Goal: Information Seeking & Learning: Check status

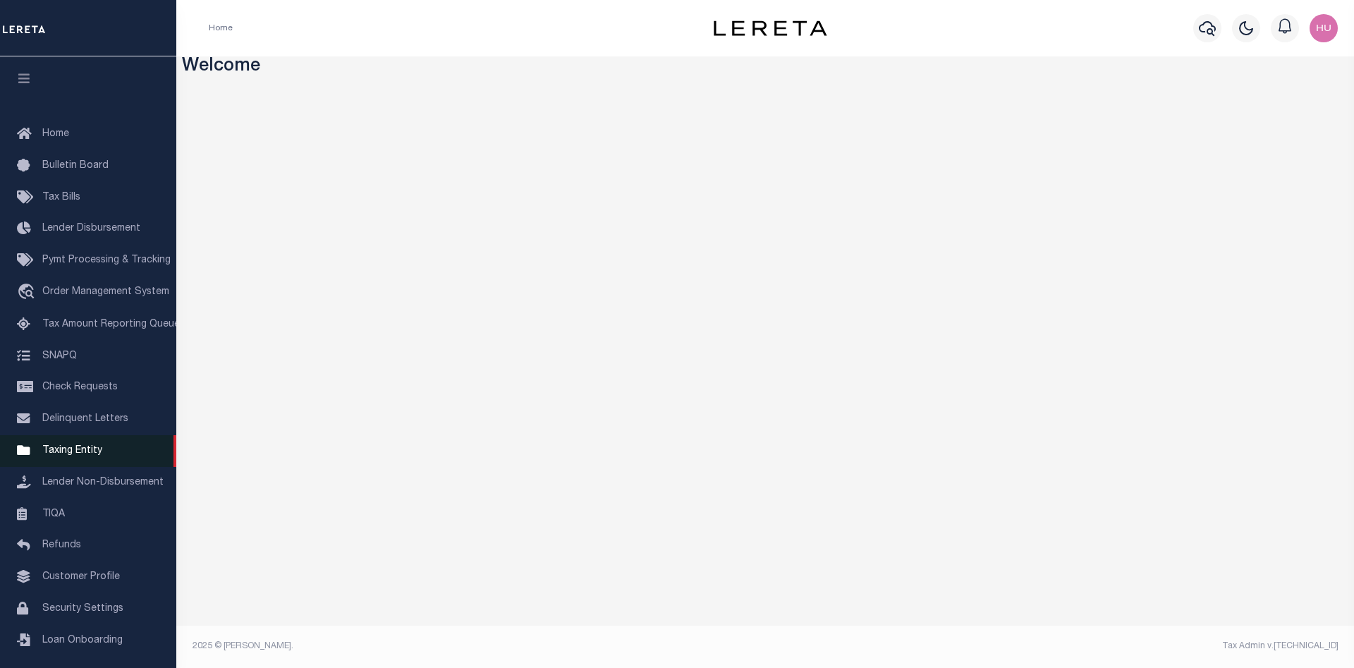
click at [67, 456] on span "Taxing Entity" at bounding box center [72, 451] width 60 height 10
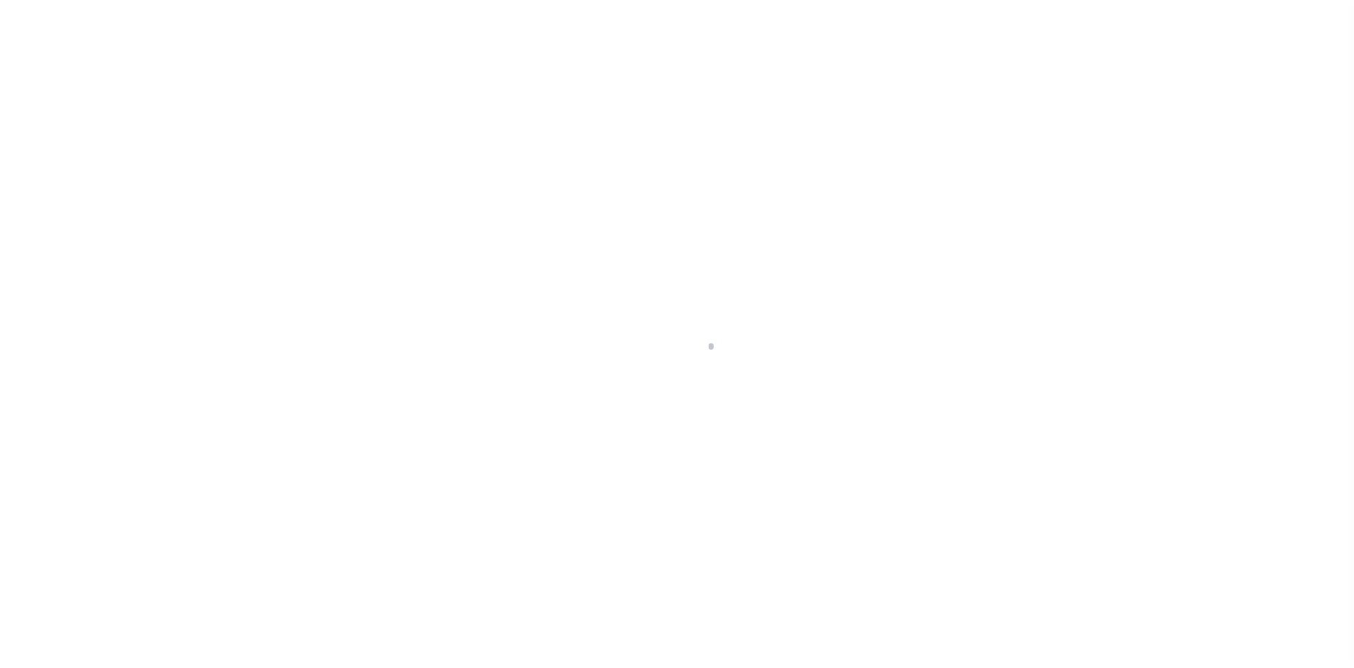
select select
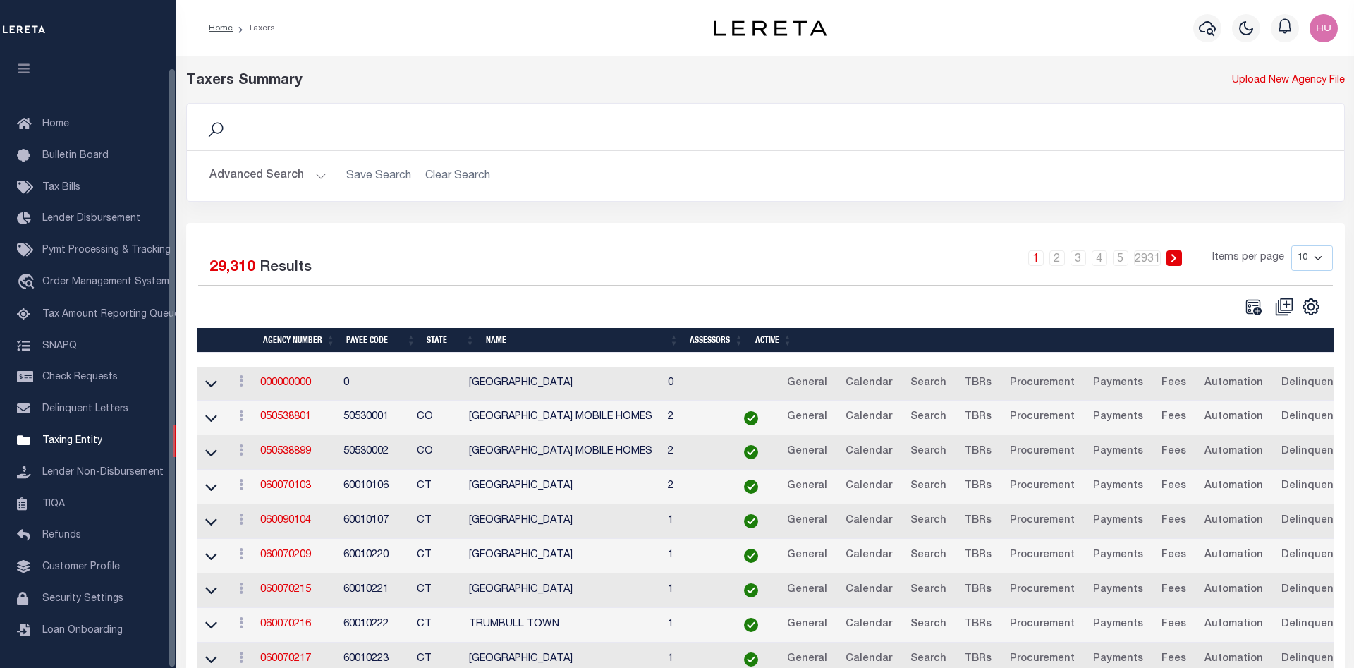
click at [264, 178] on button "Advanced Search" at bounding box center [268, 176] width 117 height 28
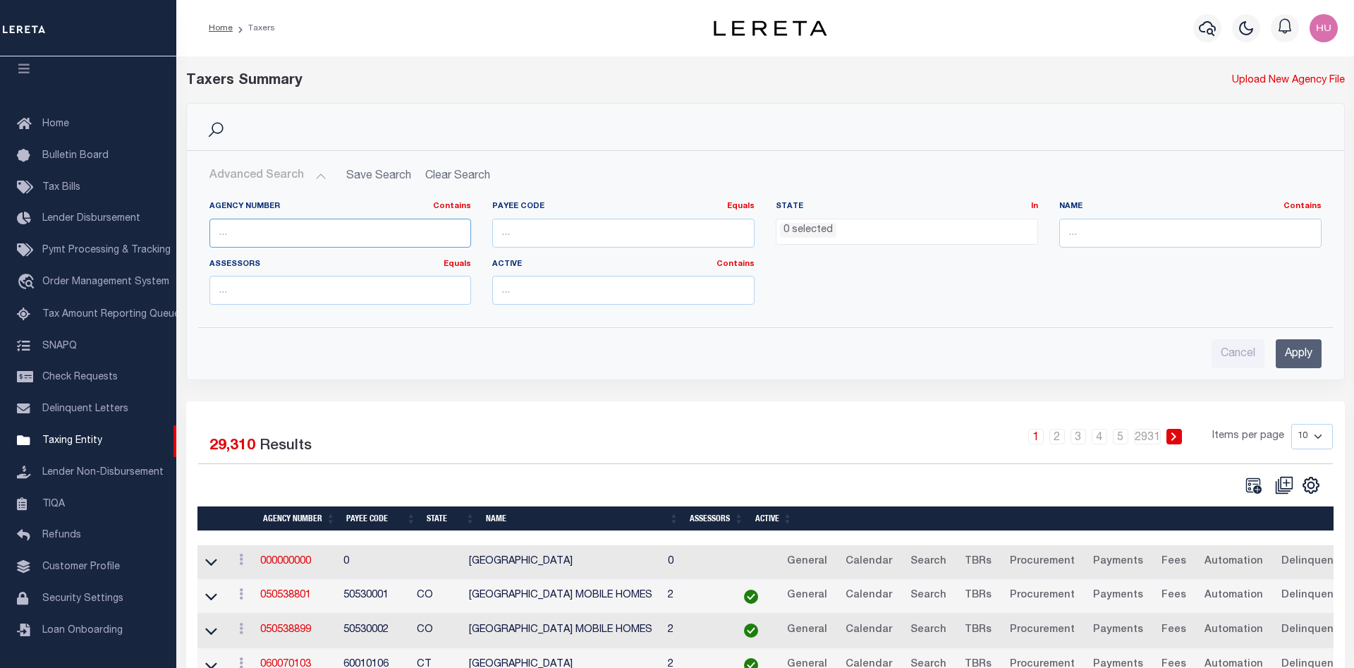
click at [336, 228] on input "text" at bounding box center [341, 233] width 262 height 29
paste input "360050000"
type input "360050000"
click at [1294, 354] on input "Apply" at bounding box center [1299, 353] width 46 height 29
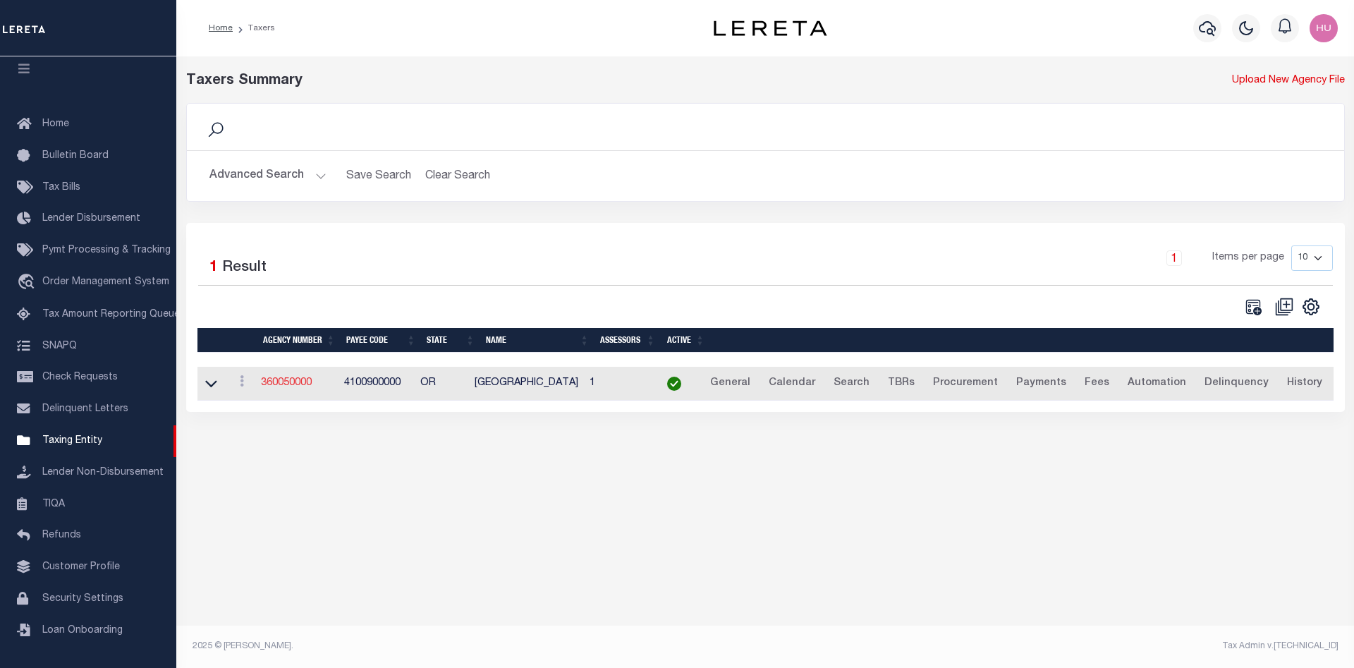
click at [280, 383] on link "360050000" at bounding box center [286, 383] width 51 height 10
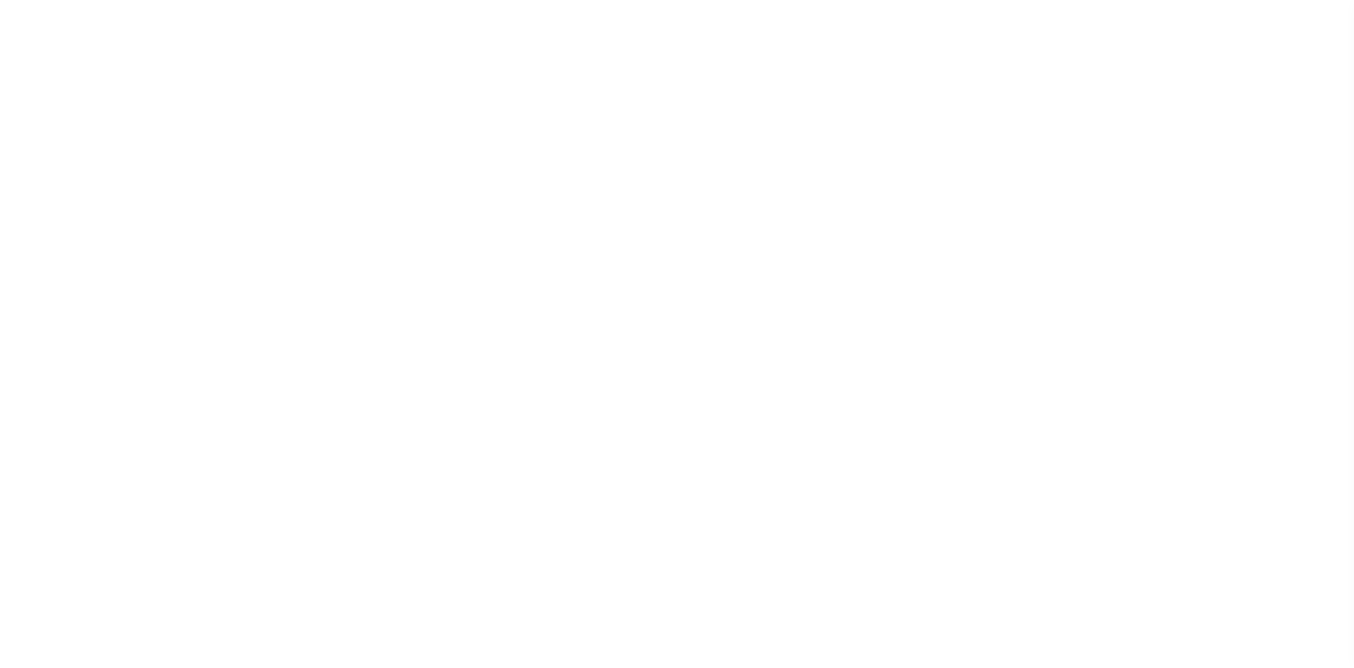
select select
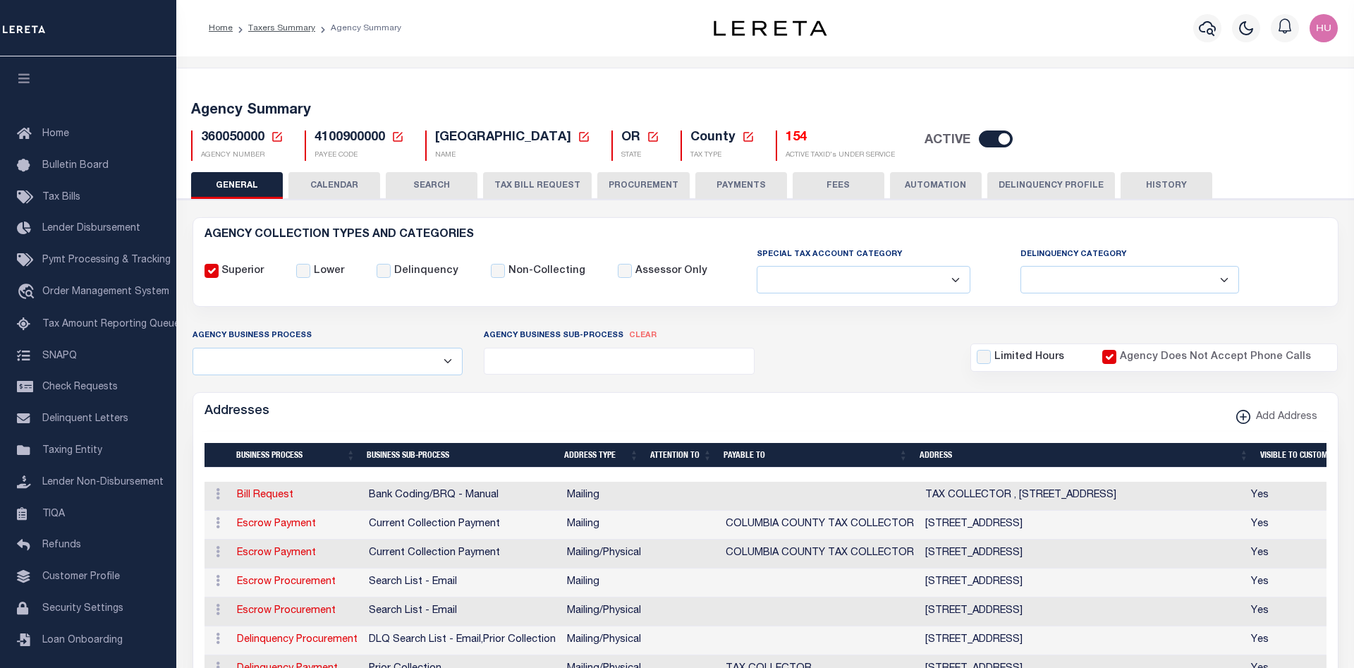
click at [303, 189] on button "CALENDAR" at bounding box center [335, 185] width 92 height 27
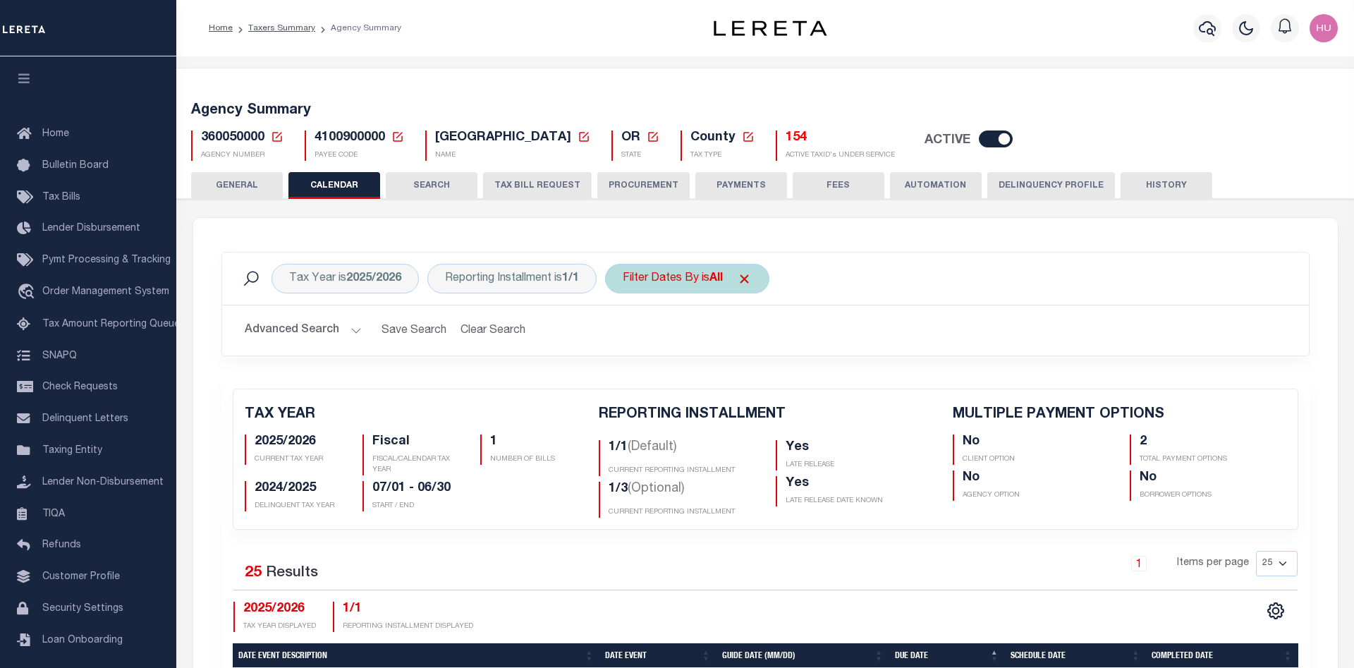
checkbox input "false"
type input "2"
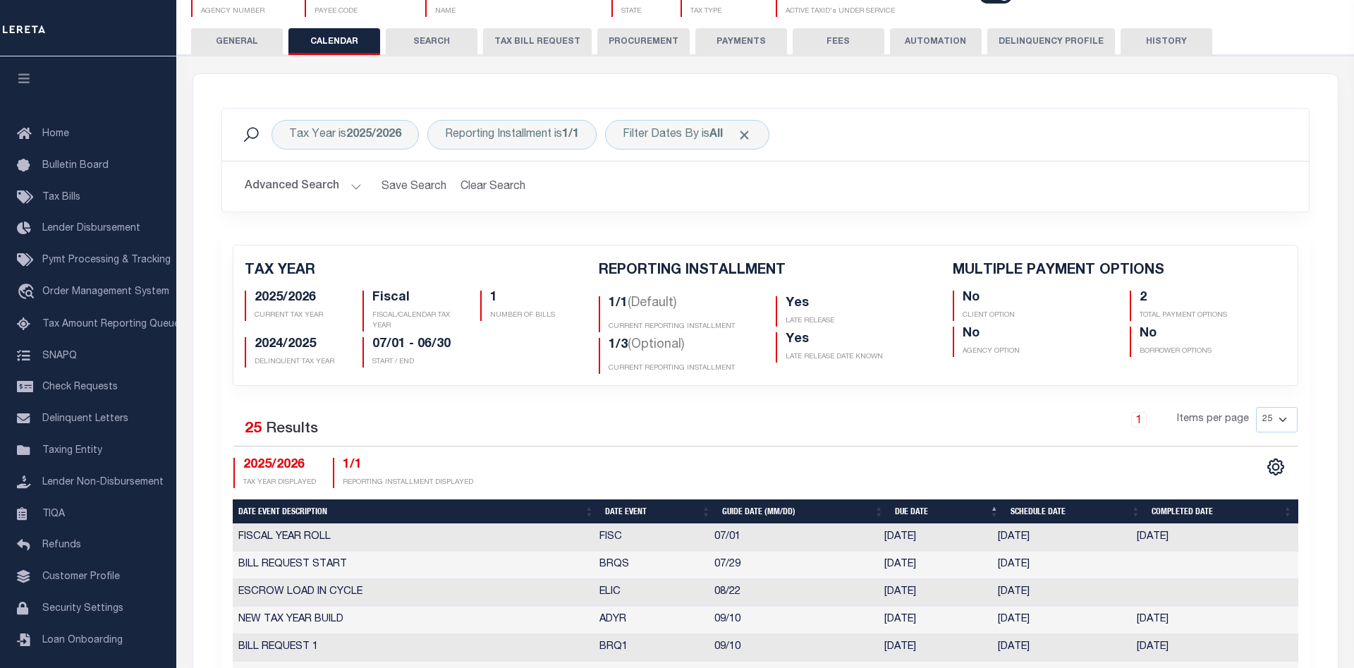
scroll to position [72, 0]
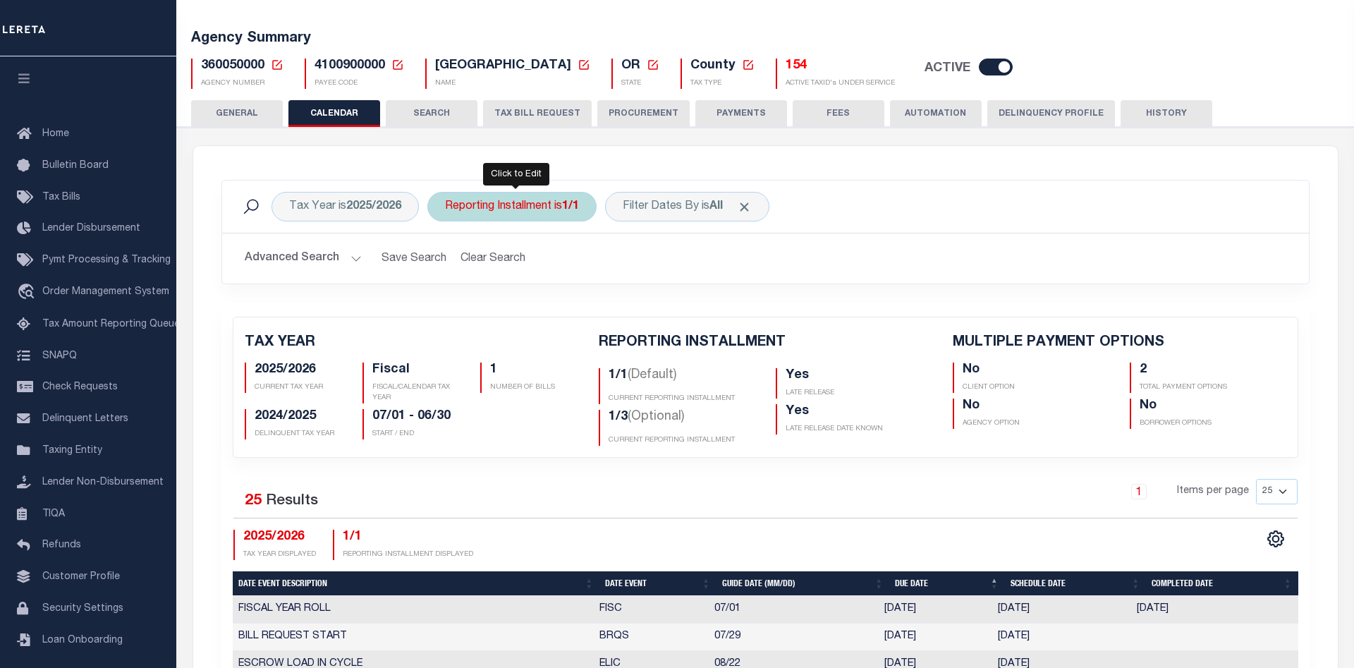
click at [554, 221] on div "Reporting Installment is 1/1" at bounding box center [512, 207] width 169 height 30
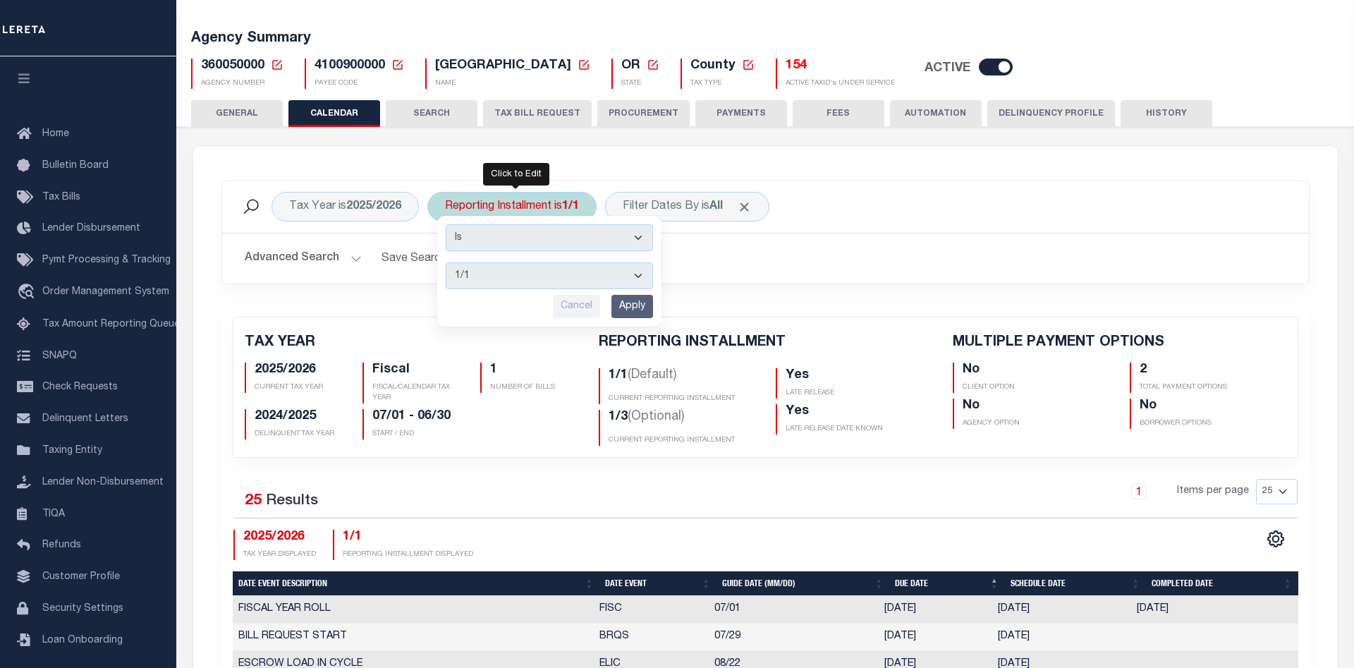
click at [446, 262] on select "1/1 1/3 2/3 3/3" at bounding box center [549, 275] width 207 height 27
select select "1/3"
click option "1/3" at bounding box center [0, 0] width 0 height 0
click at [634, 313] on input "Apply" at bounding box center [633, 306] width 42 height 23
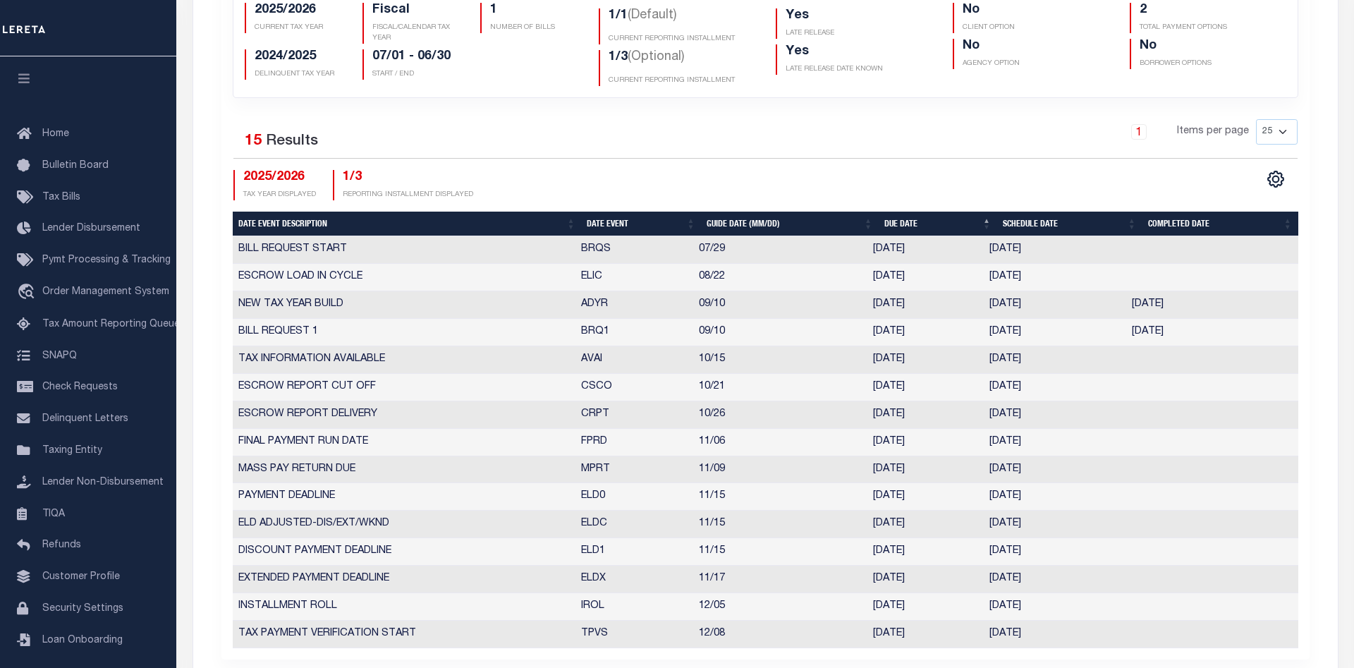
scroll to position [504, 0]
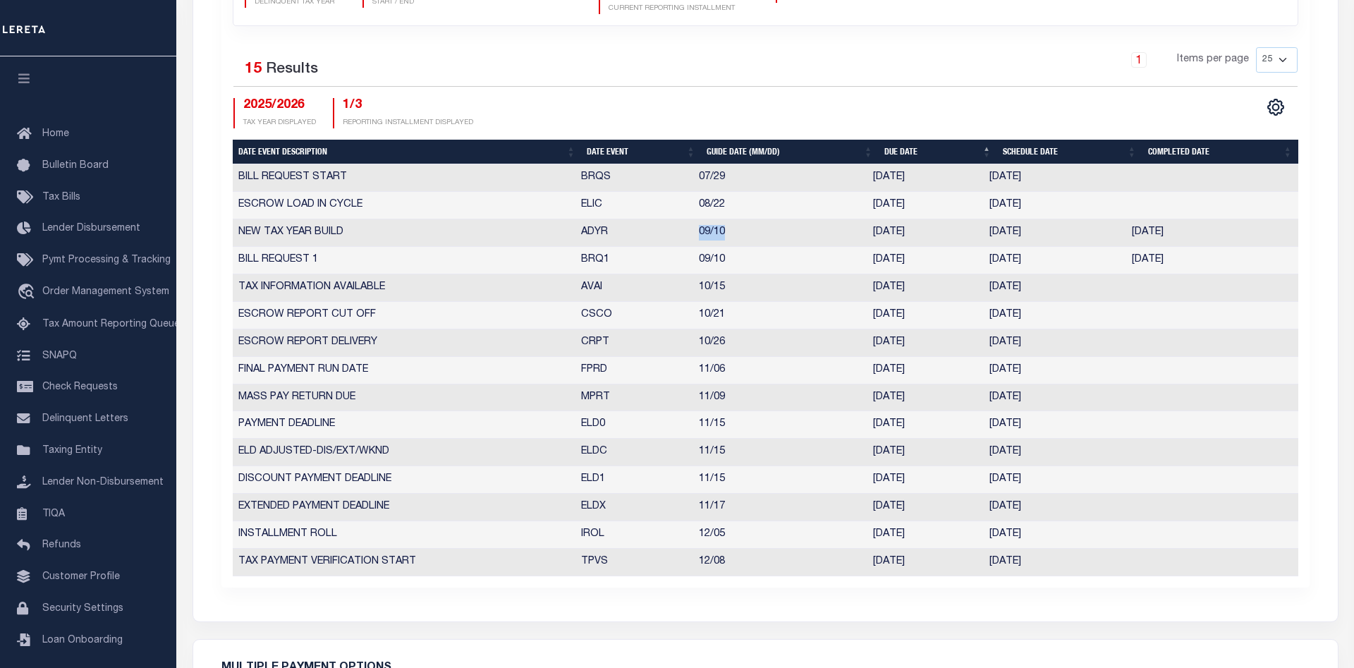
click at [681, 230] on tr "NEW TAX YEAR BUILD ADYR 09/10 [DATE] [DATE] [DATE] 10195558" at bounding box center [766, 233] width 1066 height 28
drag, startPoint x: 1043, startPoint y: 236, endPoint x: 867, endPoint y: 232, distance: 176.4
click at [867, 232] on tr "NEW TAX YEAR BUILD ADYR 09/10 [DATE] [DATE] [DATE] 10195558" at bounding box center [766, 233] width 1066 height 28
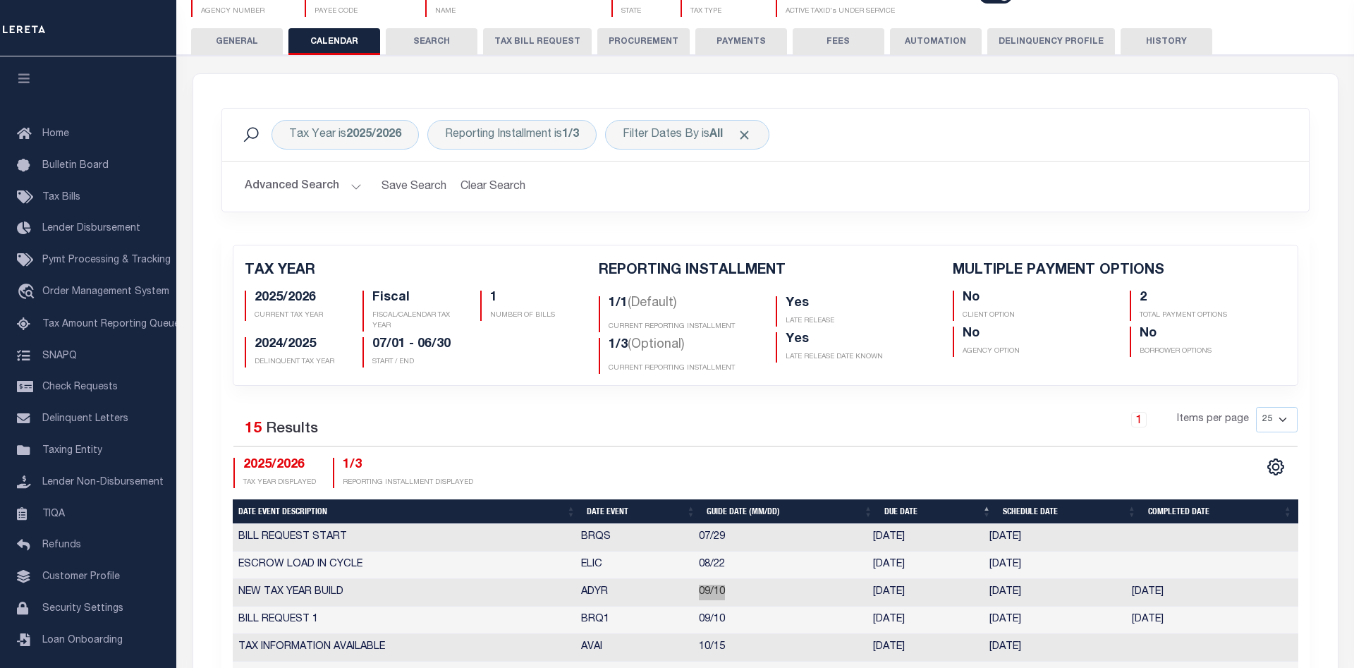
scroll to position [72, 0]
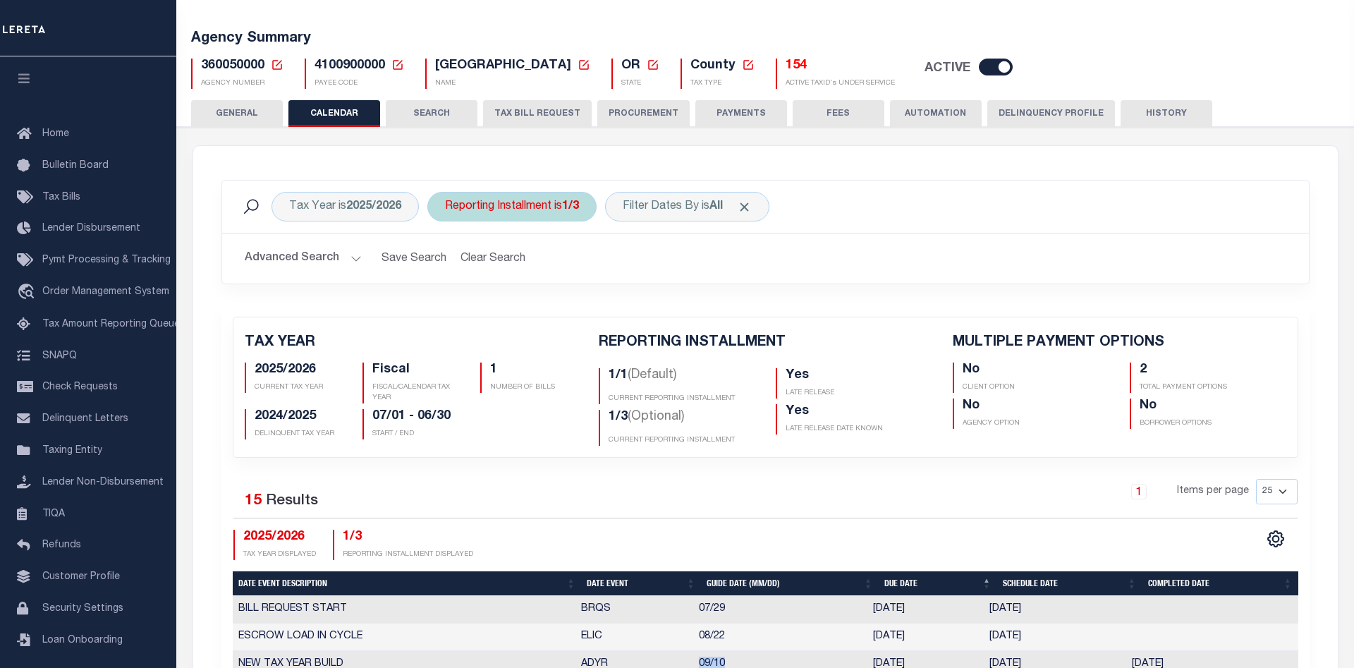
click at [557, 207] on div "Reporting Installment is 1/3" at bounding box center [512, 207] width 169 height 30
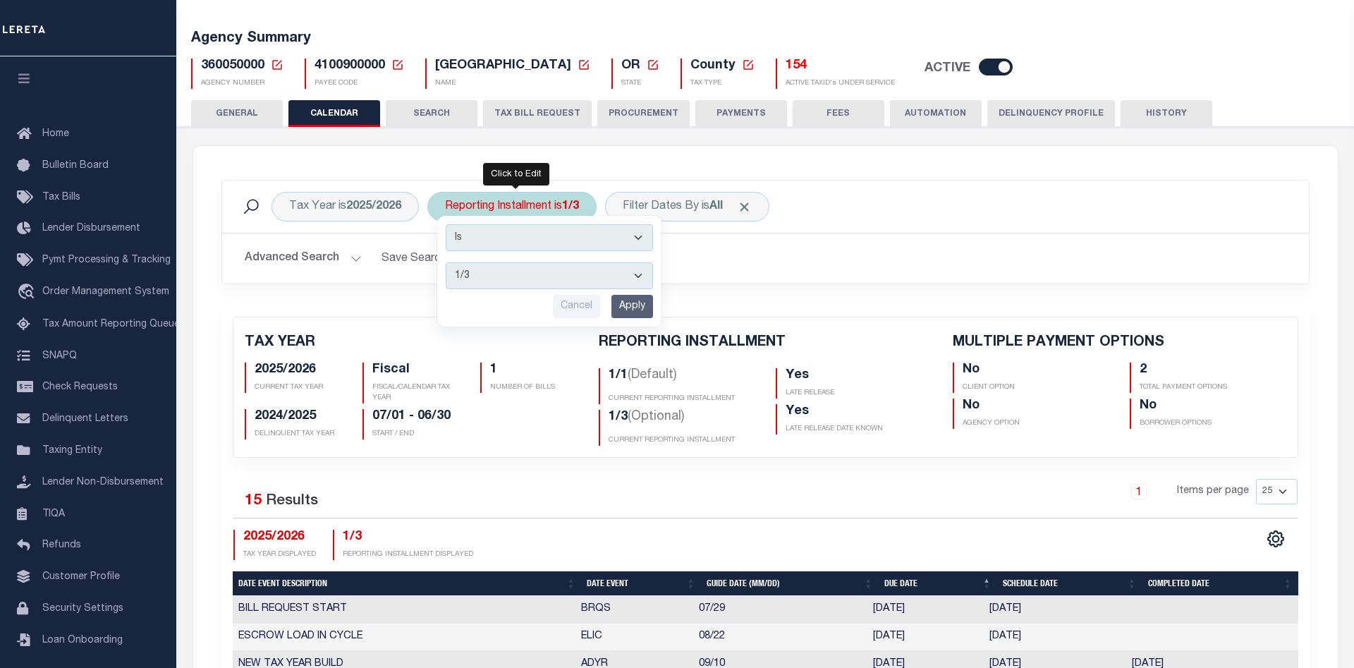
click at [446, 262] on select "1/1 1/3 2/3 3/3" at bounding box center [549, 275] width 207 height 27
select select "2/3"
click option "2/3" at bounding box center [0, 0] width 0 height 0
click at [626, 307] on input "Apply" at bounding box center [633, 306] width 42 height 23
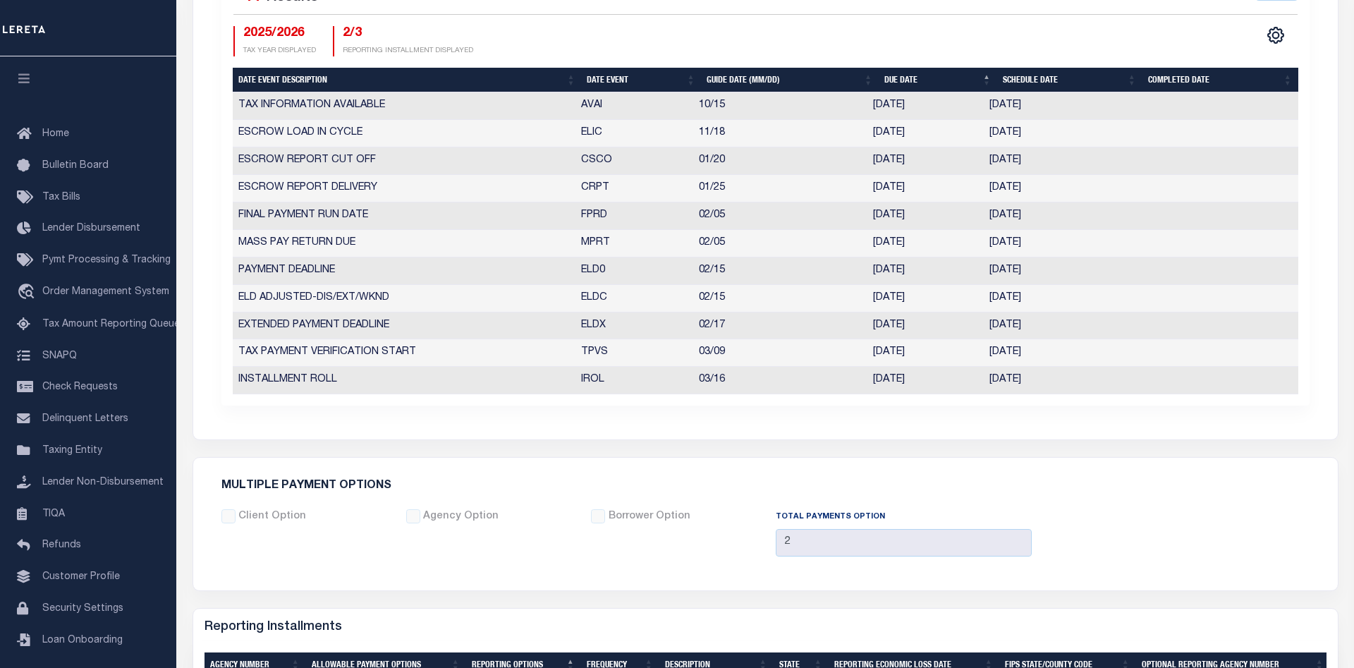
scroll to position [432, 0]
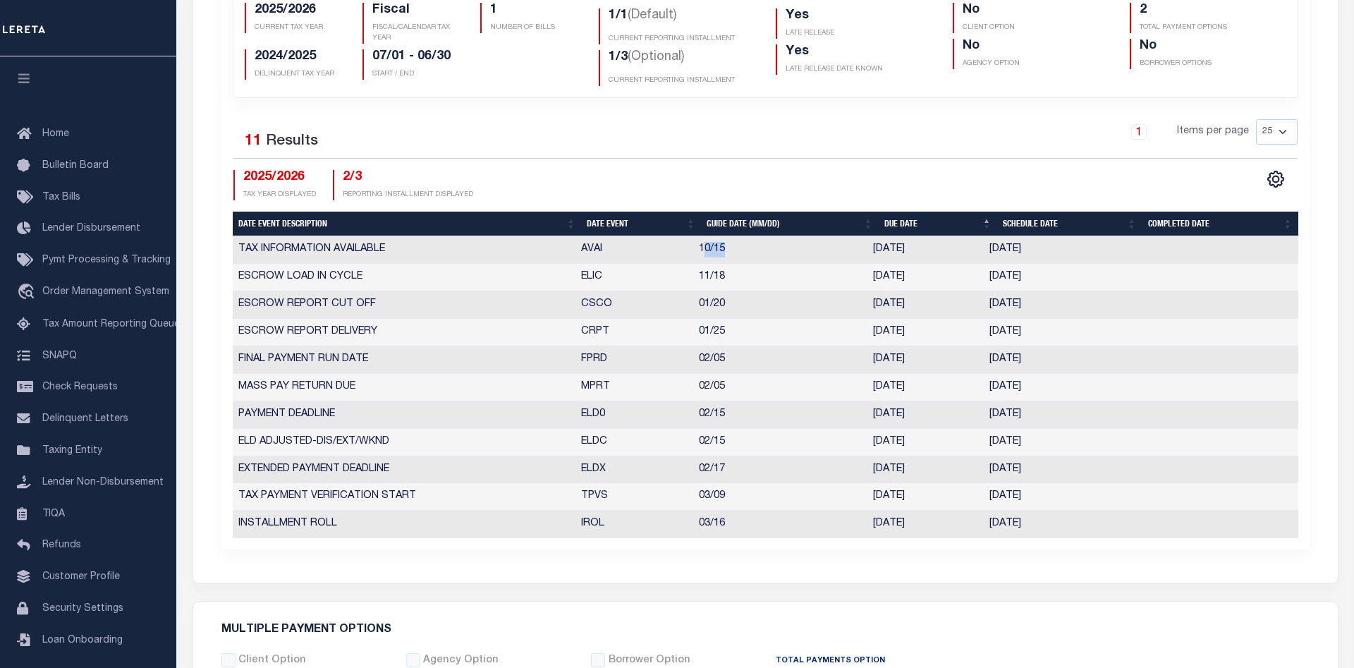
drag, startPoint x: 726, startPoint y: 252, endPoint x: 693, endPoint y: 254, distance: 33.2
click at [679, 253] on tr "TAX INFORMATION AVAILABLE AVAI 10/15 [DATE] [DATE] 10195572" at bounding box center [766, 250] width 1066 height 28
drag, startPoint x: 1052, startPoint y: 255, endPoint x: 942, endPoint y: 253, distance: 109.4
click at [944, 253] on tr "TAX INFORMATION AVAILABLE AVAI 10/15 [DATE] [DATE] 10195572" at bounding box center [766, 250] width 1066 height 28
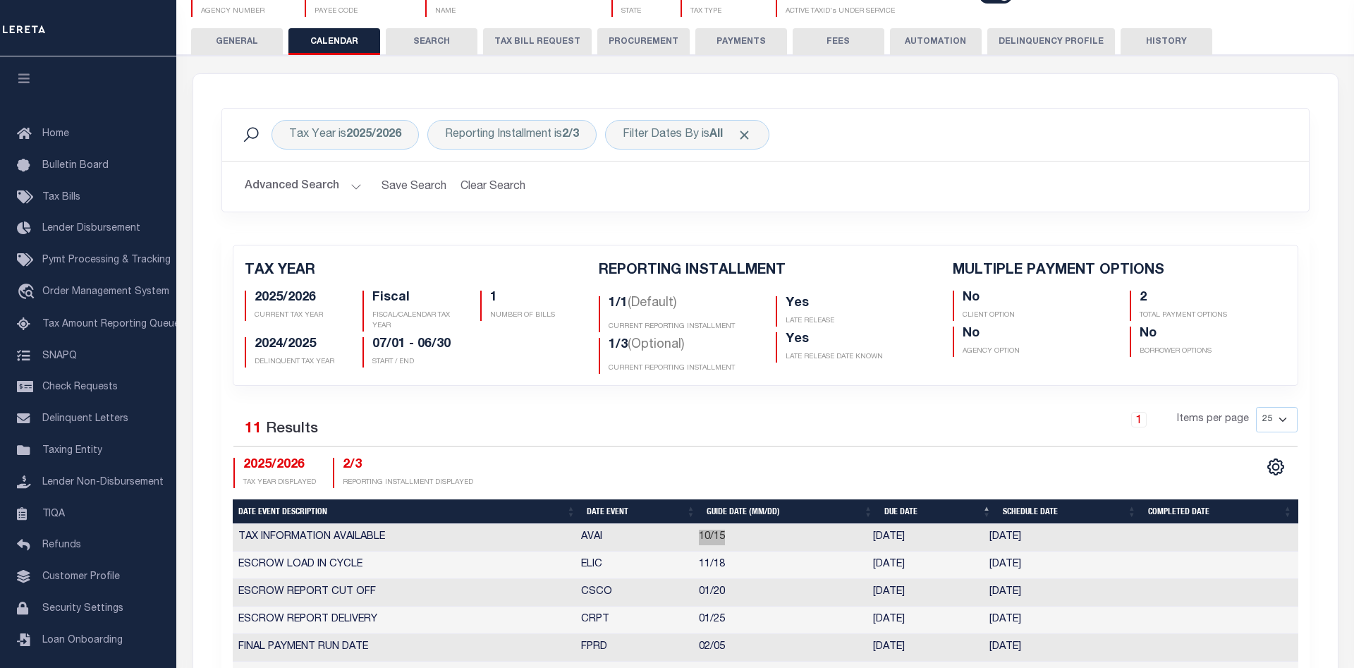
scroll to position [72, 0]
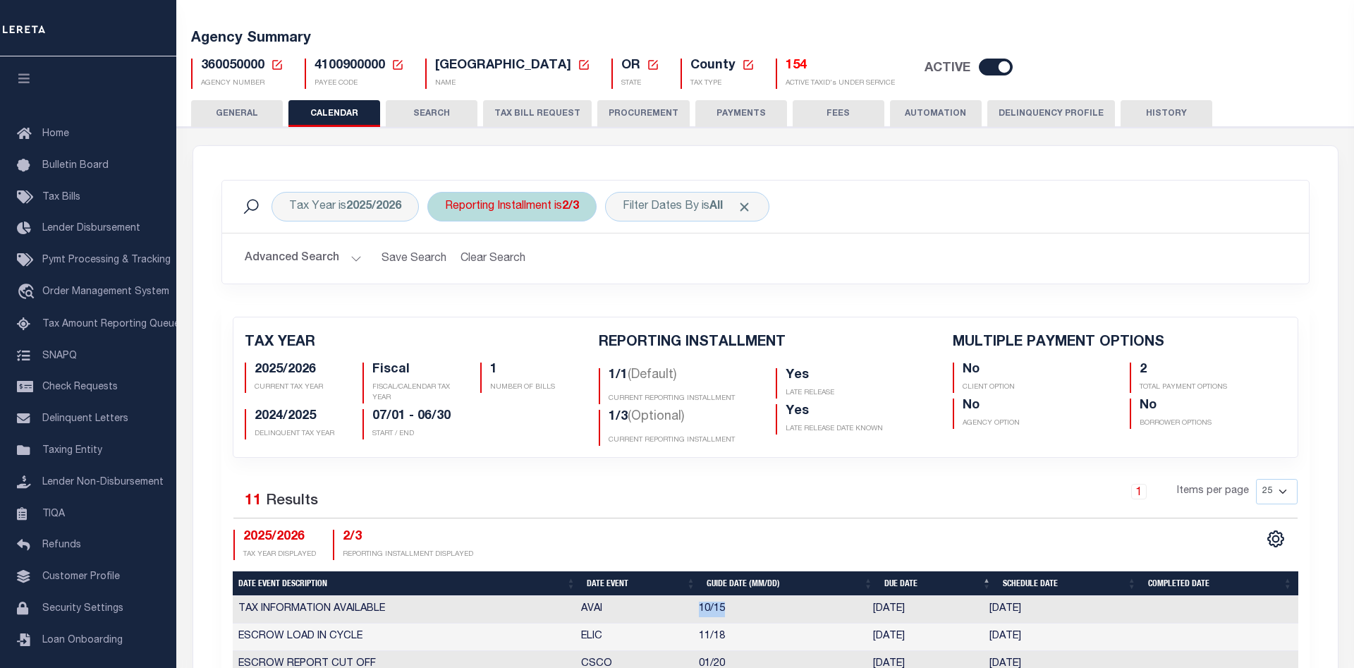
click at [550, 212] on div "Reporting Installment is 2/3" at bounding box center [512, 207] width 169 height 30
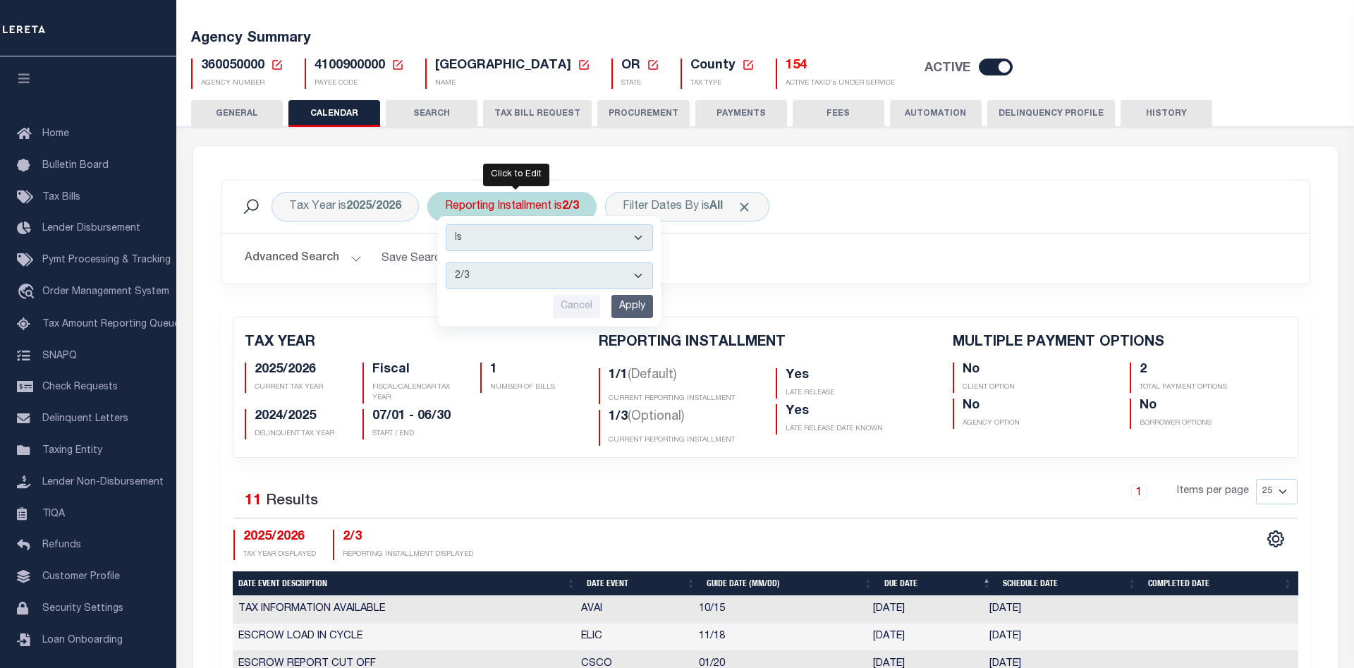
click at [446, 262] on select "1/1 1/3 2/3 3/3" at bounding box center [549, 275] width 207 height 27
select select "1/3"
click option "1/3" at bounding box center [0, 0] width 0 height 0
click at [626, 302] on input "Apply" at bounding box center [633, 306] width 42 height 23
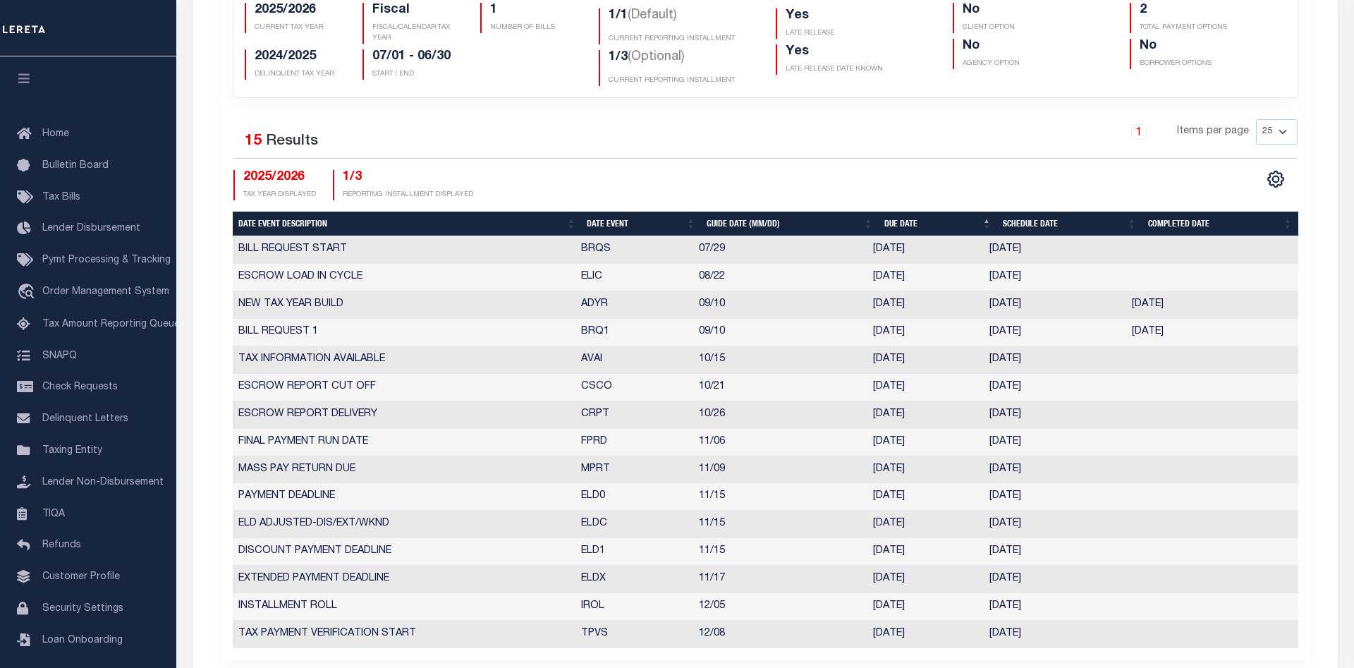
scroll to position [504, 0]
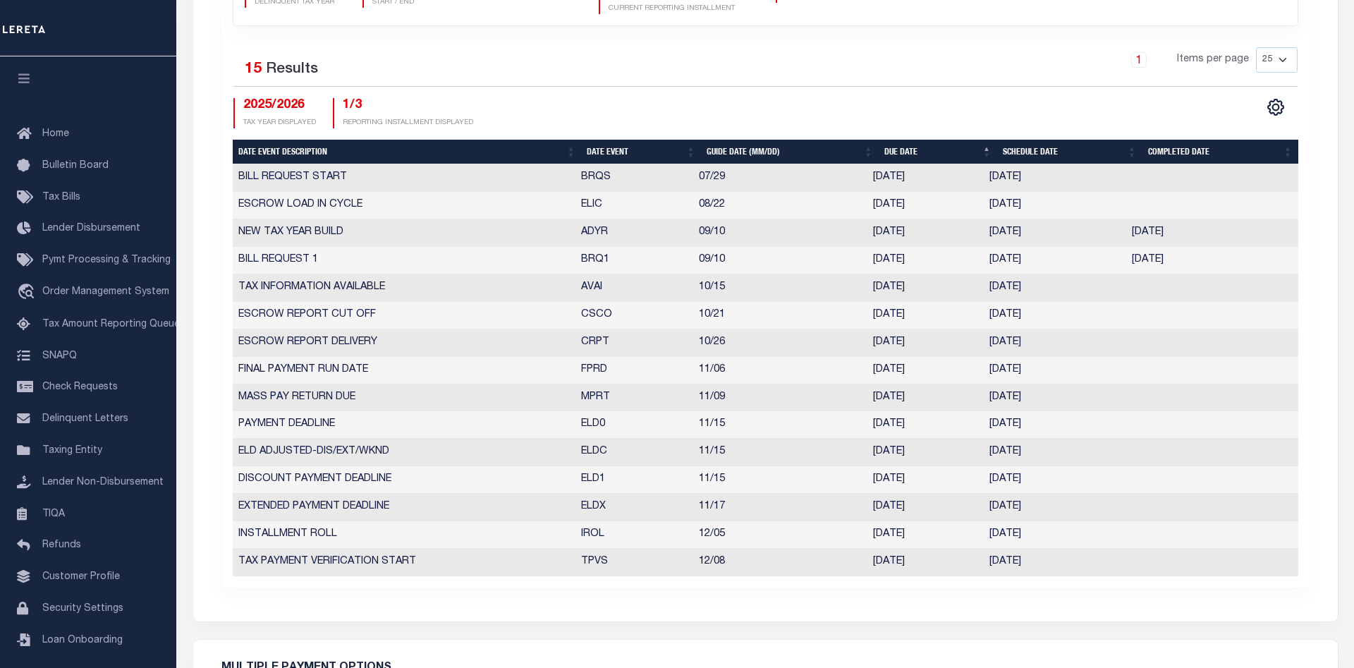
click at [1256, 47] on select "25 50 125 150 175 200" at bounding box center [1277, 59] width 42 height 25
select select "200"
click option "200" at bounding box center [0, 0] width 0 height 0
drag, startPoint x: 738, startPoint y: 263, endPoint x: 702, endPoint y: 263, distance: 36.0
click at [702, 263] on td "09/10" at bounding box center [780, 261] width 174 height 28
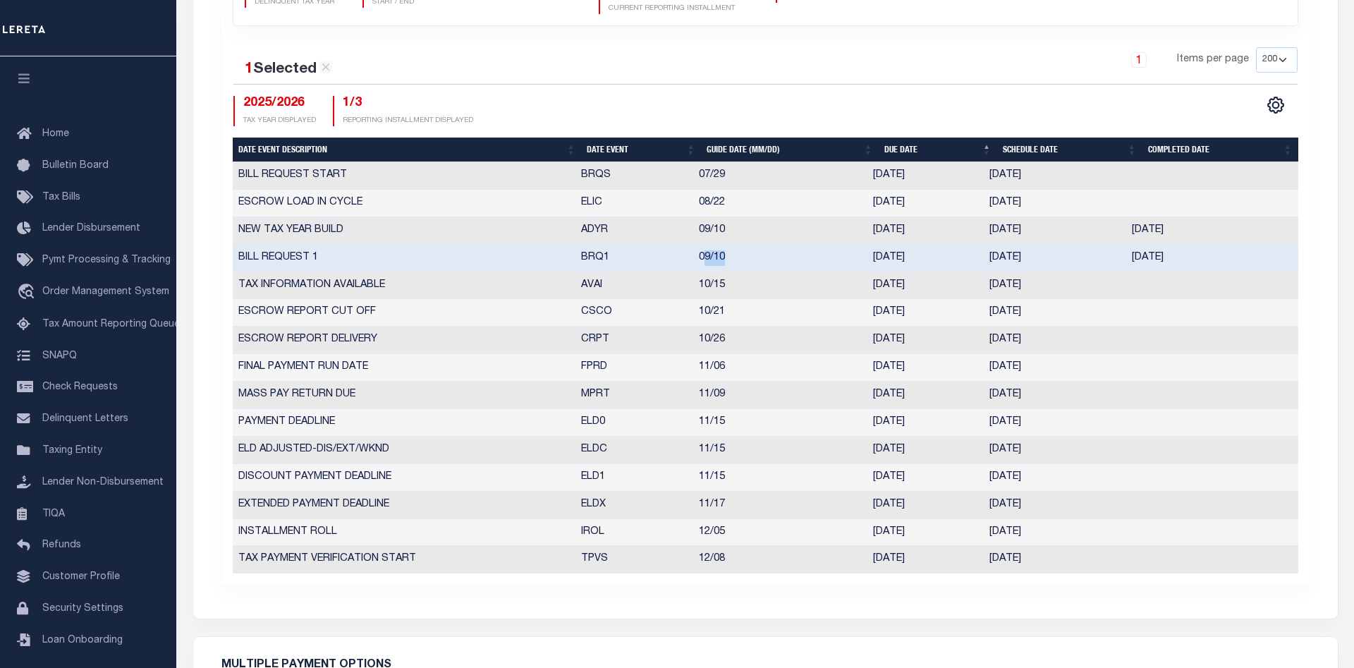
drag, startPoint x: 1066, startPoint y: 263, endPoint x: 976, endPoint y: 262, distance: 89.6
click at [976, 262] on tr "BILL REQUEST 1 BRQ1 09/10 [DATE] [DATE] [DATE] 10195560" at bounding box center [766, 259] width 1066 height 28
drag, startPoint x: 925, startPoint y: 262, endPoint x: 871, endPoint y: 262, distance: 53.6
click at [871, 262] on td "[DATE]" at bounding box center [926, 259] width 116 height 28
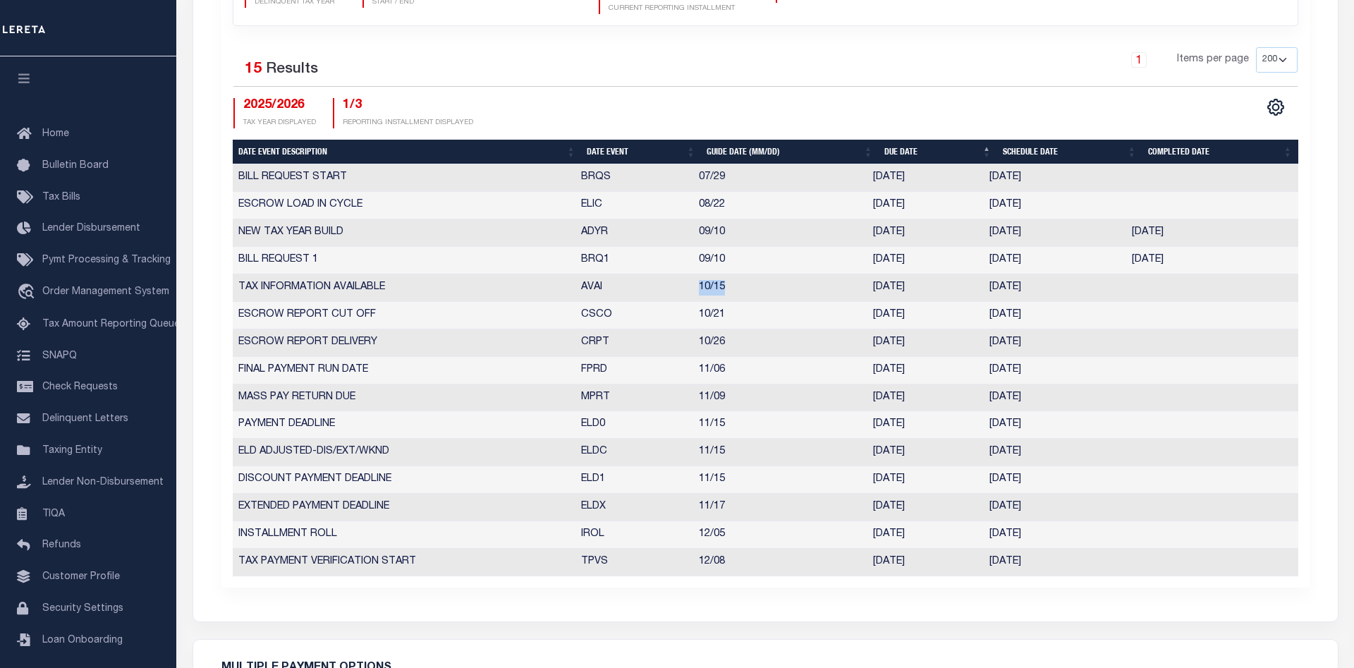
drag, startPoint x: 736, startPoint y: 292, endPoint x: 698, endPoint y: 292, distance: 38.8
click at [698, 292] on td "10/15" at bounding box center [780, 288] width 174 height 28
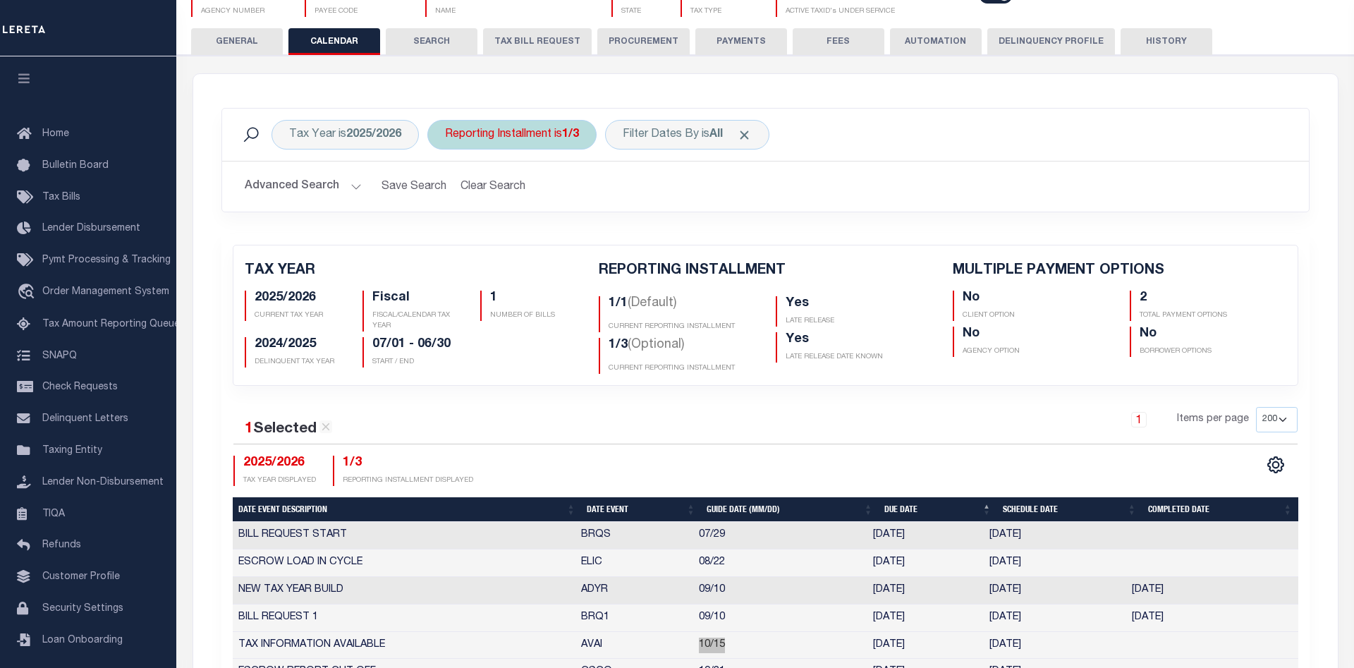
scroll to position [0, 0]
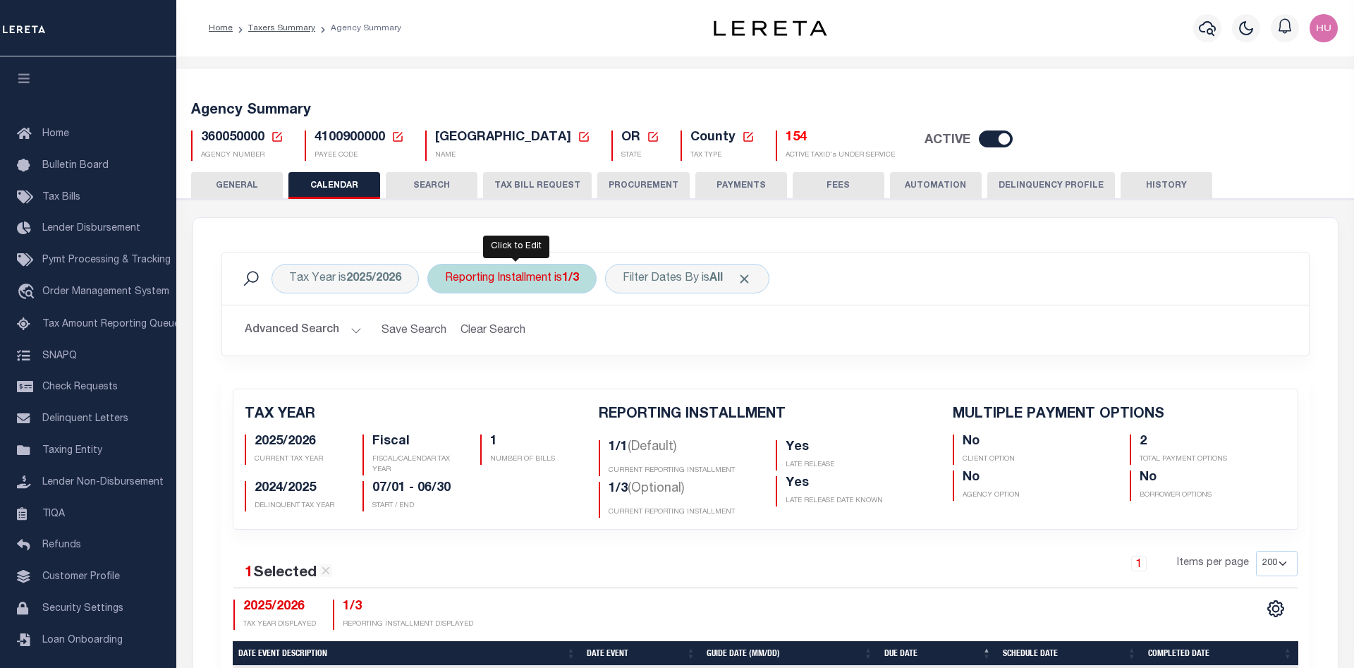
click at [553, 281] on div "Reporting Installment is 1/3" at bounding box center [512, 279] width 169 height 30
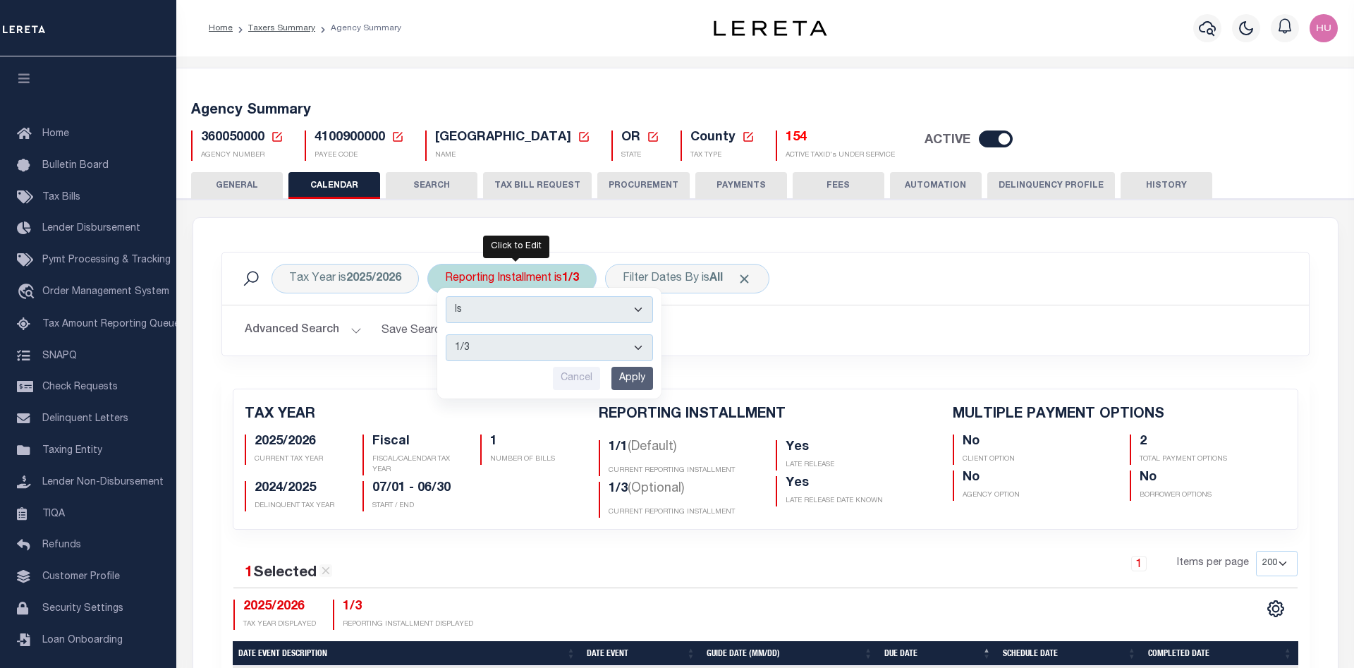
click at [446, 334] on select "1/1 1/3 2/3 3/3" at bounding box center [549, 347] width 207 height 27
select select "1/1"
click option "1/1" at bounding box center [0, 0] width 0 height 0
click at [642, 376] on input "Apply" at bounding box center [633, 378] width 42 height 23
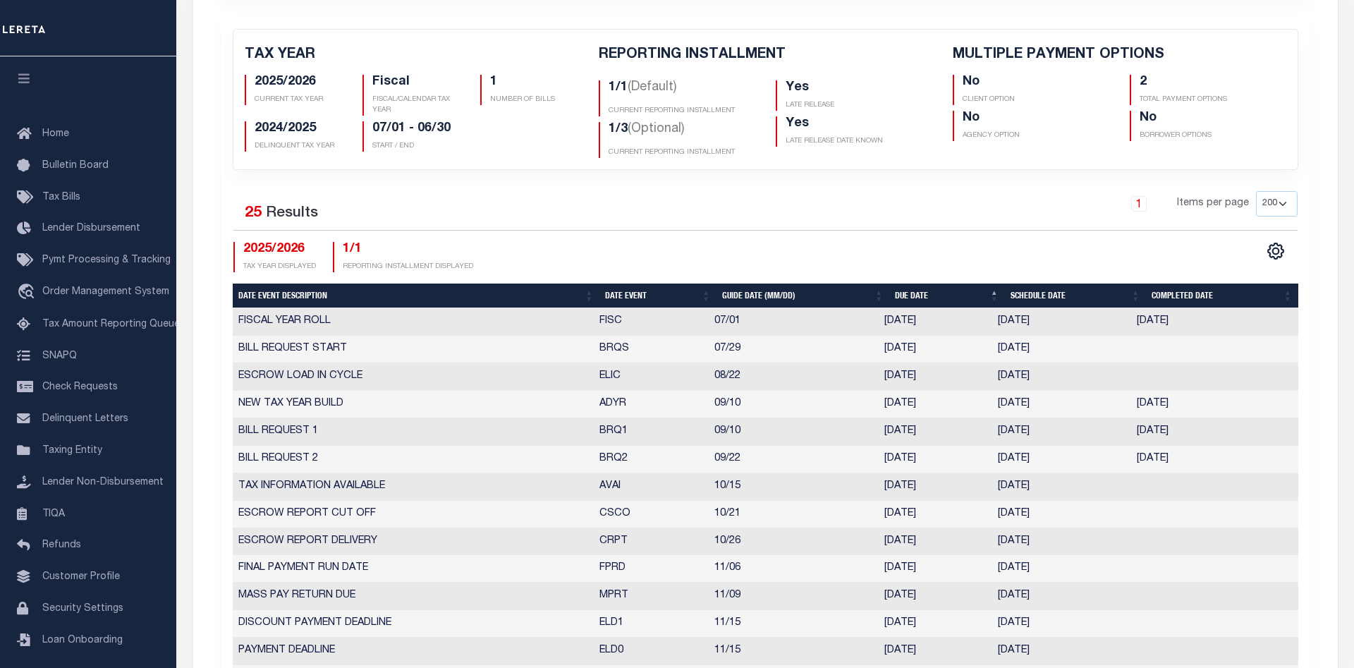
scroll to position [72, 0]
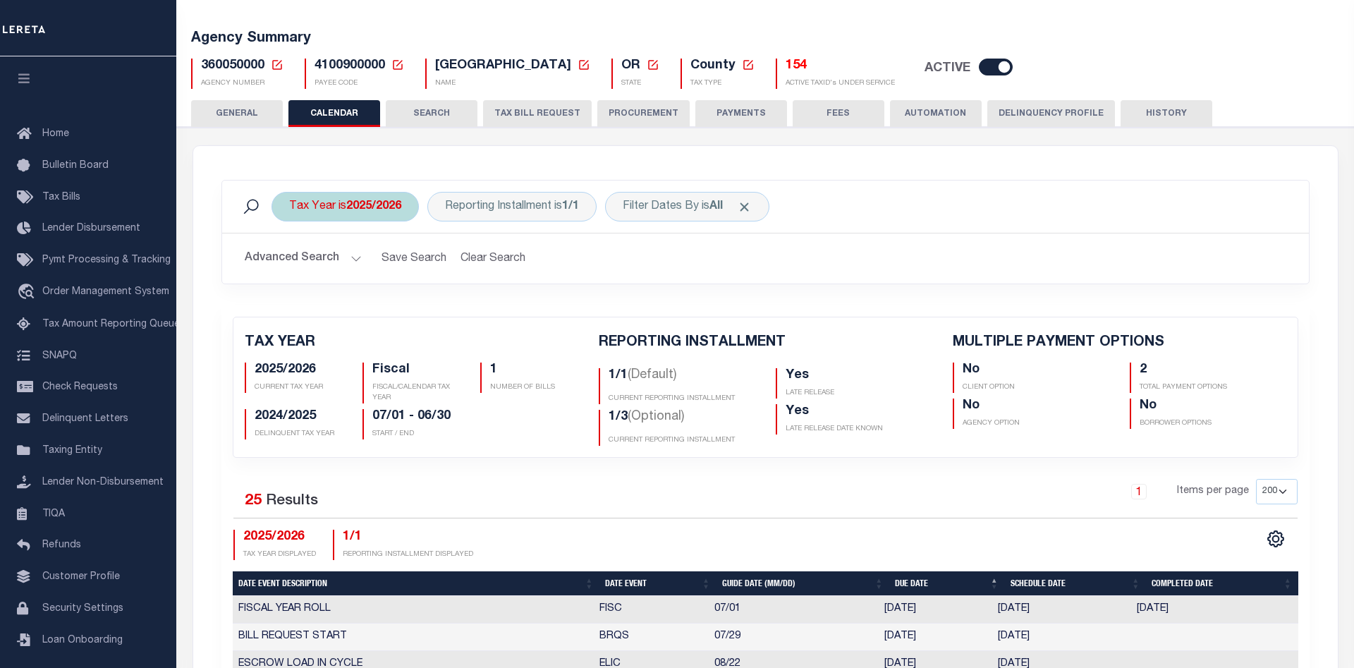
click at [365, 211] on b "2025/2026" at bounding box center [373, 206] width 55 height 11
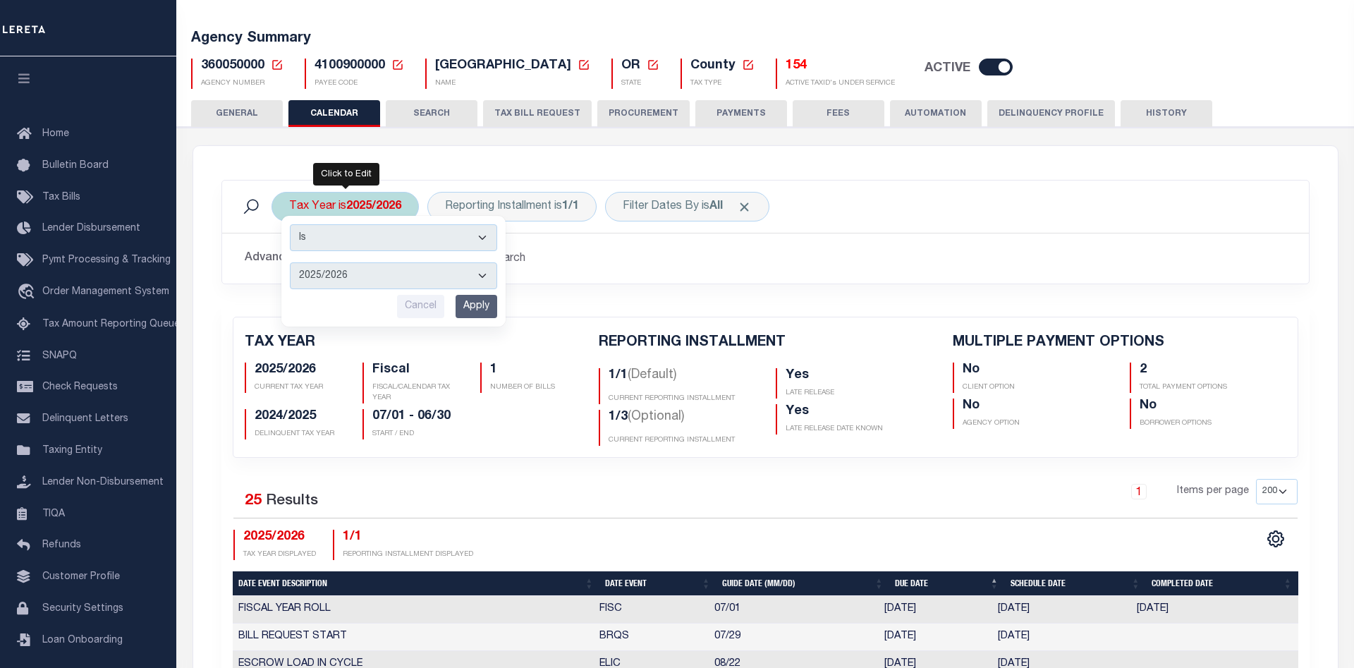
click at [290, 262] on select "2026/2027 2025/2026 2024/2025 2023/2024 2022/2023 2021/2022 2020/2021 2019/2020…" at bounding box center [393, 275] width 207 height 27
select select "2024/2025"
click option "2024/2025" at bounding box center [0, 0] width 0 height 0
click at [469, 305] on input "Apply" at bounding box center [477, 306] width 42 height 23
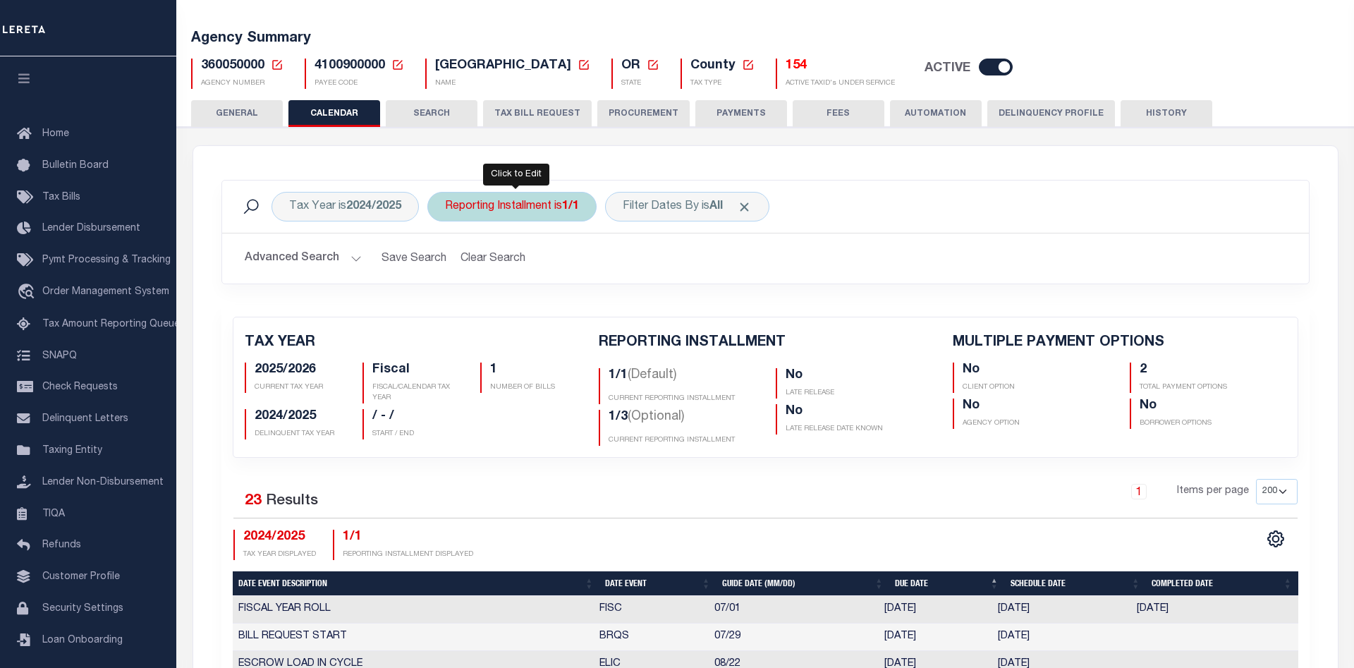
click at [550, 207] on div "Reporting Installment is 1/1" at bounding box center [512, 207] width 169 height 30
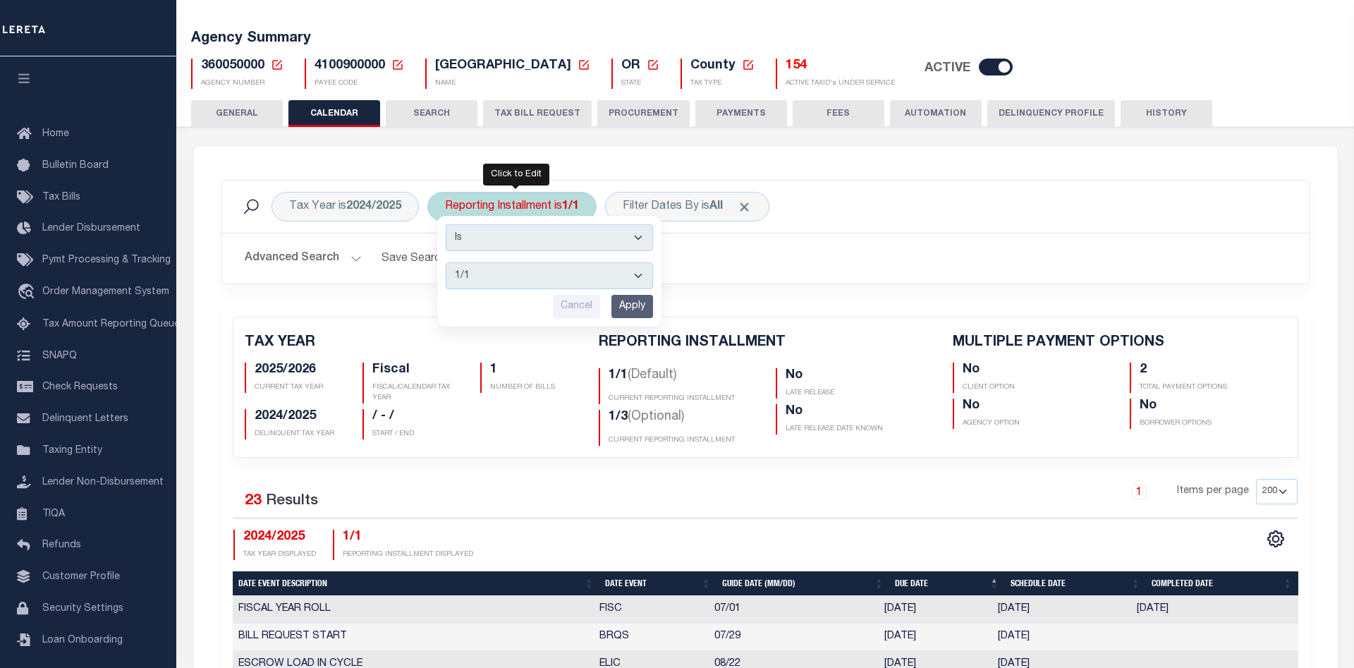
click at [446, 262] on select "1/1 1/3 2/3 3/3" at bounding box center [549, 275] width 207 height 27
select select "1/3"
click option "1/3" at bounding box center [0, 0] width 0 height 0
click at [631, 302] on input "Apply" at bounding box center [633, 306] width 42 height 23
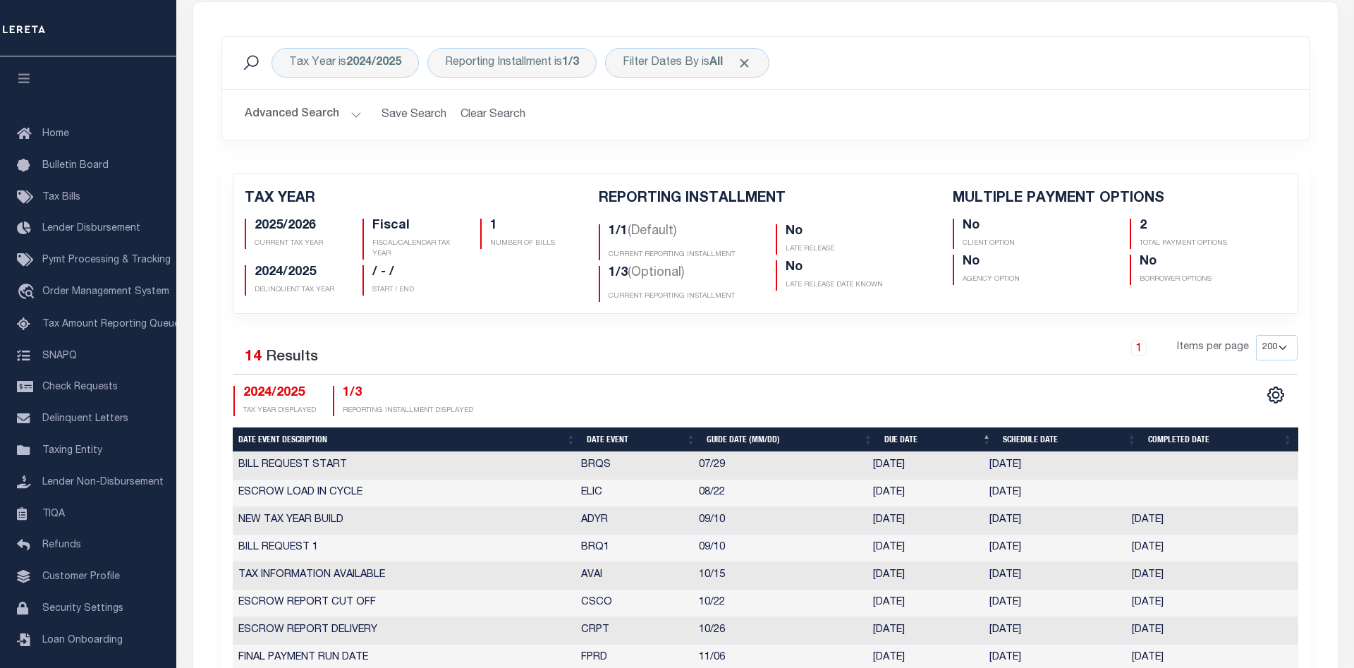
scroll to position [360, 0]
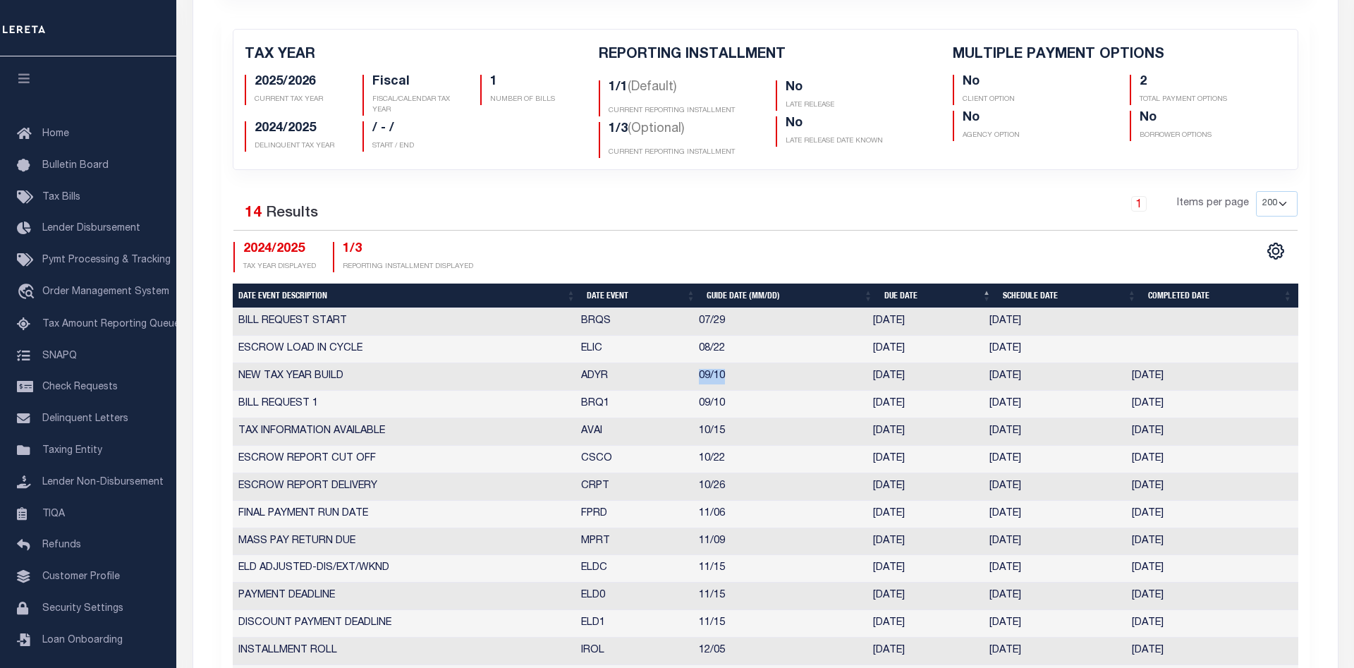
drag, startPoint x: 737, startPoint y: 379, endPoint x: 696, endPoint y: 377, distance: 41.7
click at [693, 377] on tr "NEW TAX YEAR BUILD ADYR 09/10 [DATE] [DATE] [DATE] 10196003" at bounding box center [766, 377] width 1066 height 28
drag, startPoint x: 928, startPoint y: 378, endPoint x: 871, endPoint y: 377, distance: 57.1
click at [871, 377] on td "[DATE]" at bounding box center [926, 377] width 116 height 28
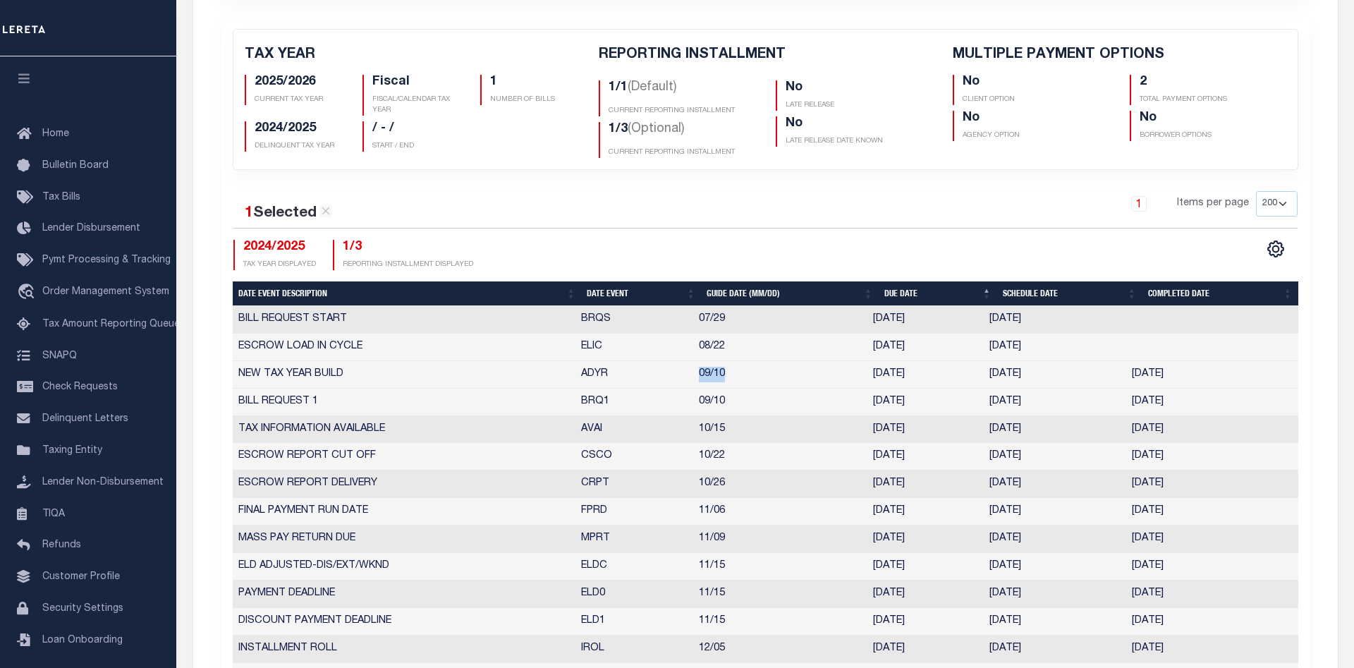
drag, startPoint x: 1046, startPoint y: 377, endPoint x: 983, endPoint y: 378, distance: 62.8
click at [983, 378] on tr "NEW TAX YEAR BUILD ADYR 09/10 [DATE] [DATE] [DATE] 10196003" at bounding box center [766, 375] width 1066 height 28
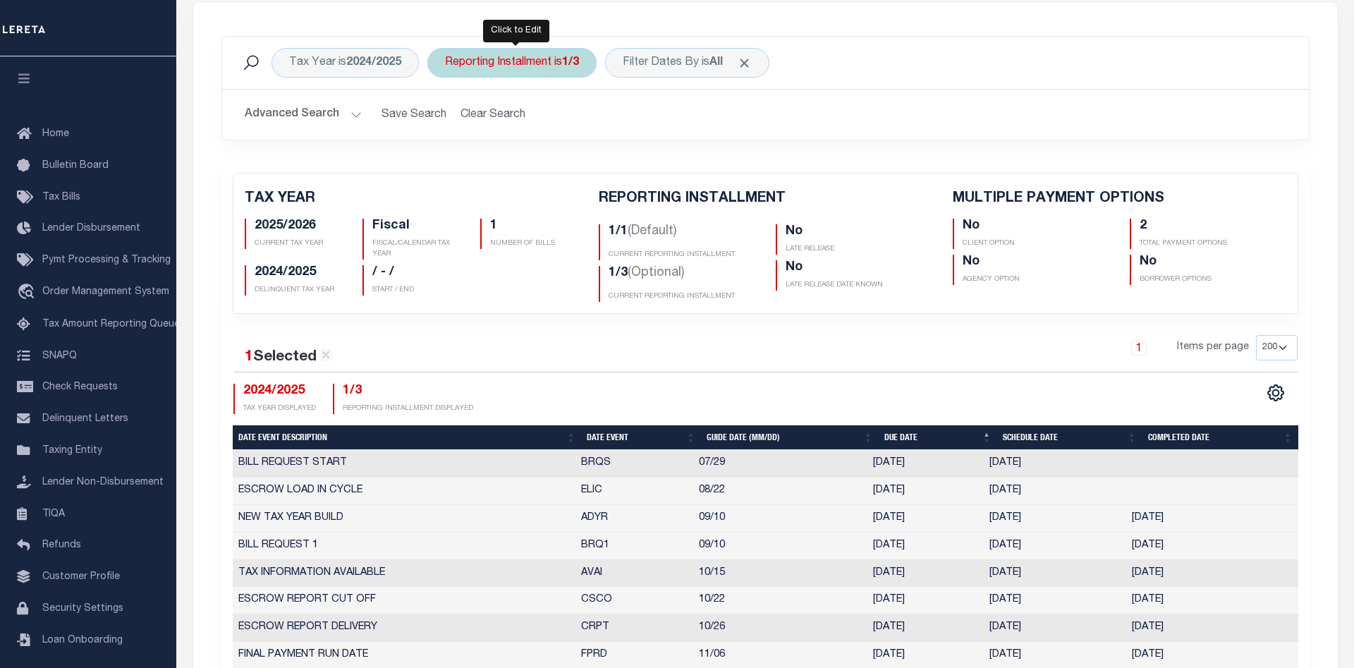
click at [538, 69] on div "Reporting Installment is 1/3" at bounding box center [512, 63] width 169 height 30
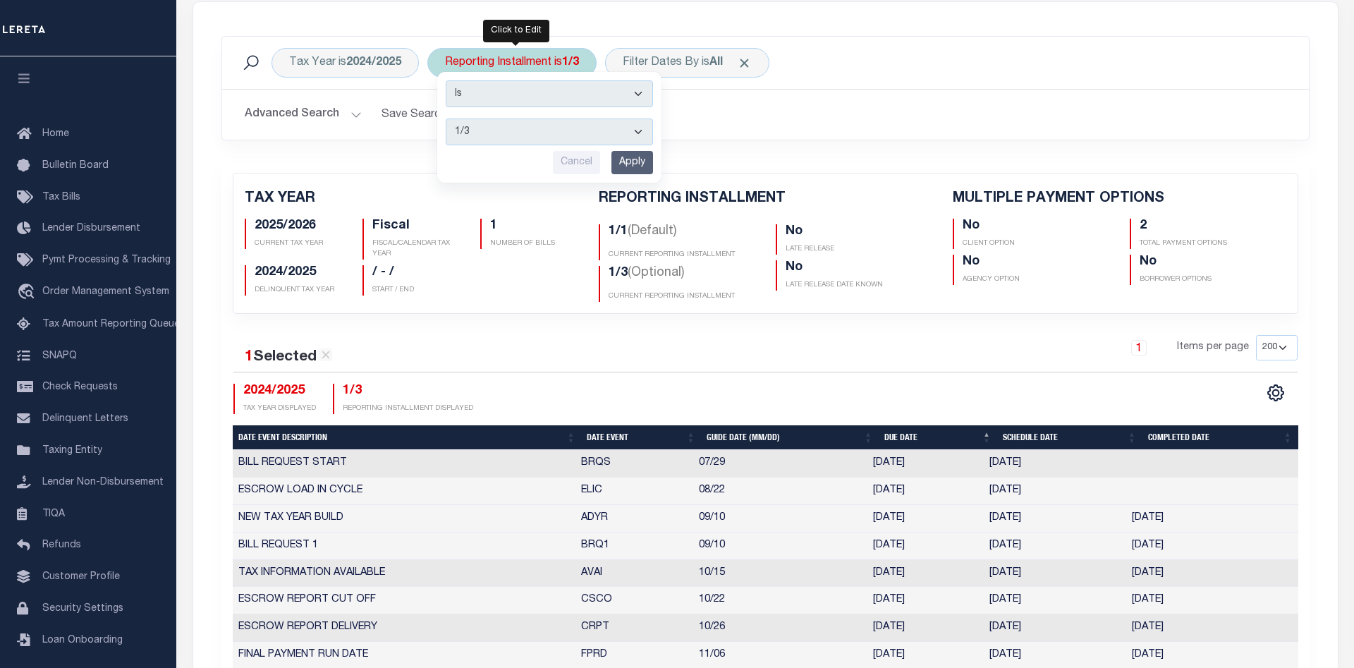
click at [446, 119] on select "1/1 1/3 2/3 3/3" at bounding box center [549, 132] width 207 height 27
select select "1/1"
click option "1/1" at bounding box center [0, 0] width 0 height 0
click at [625, 166] on input "Apply" at bounding box center [633, 162] width 42 height 23
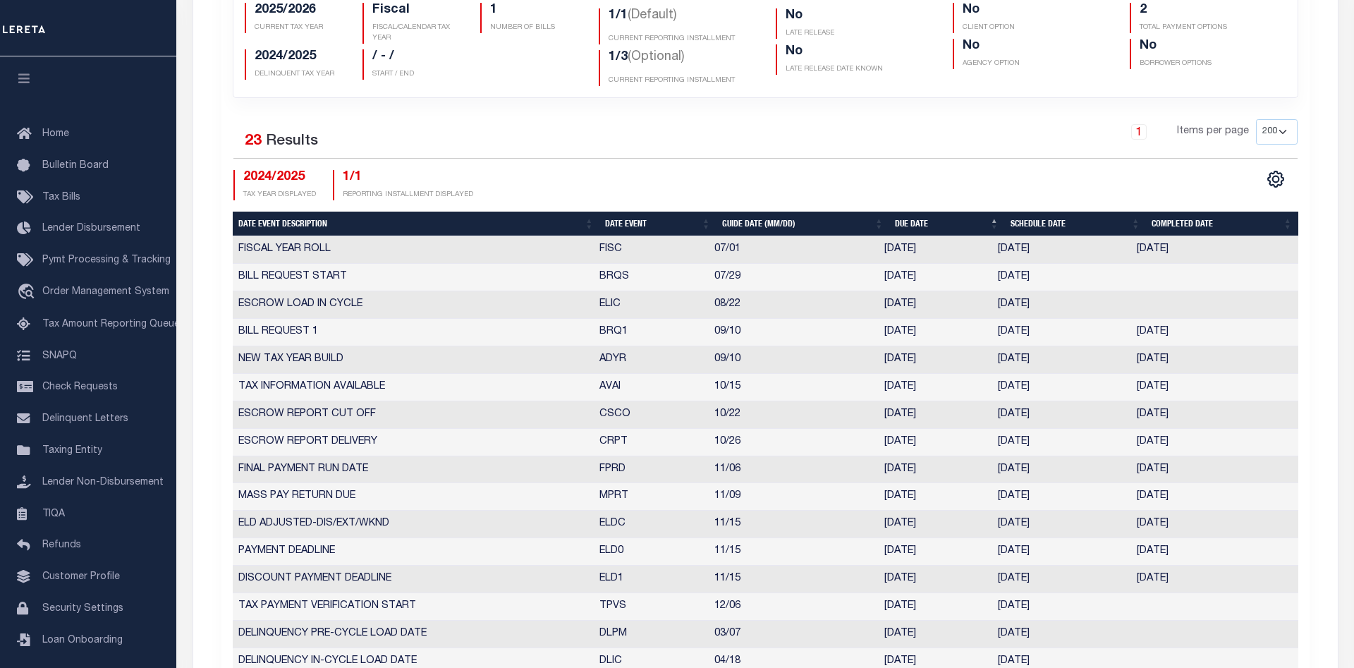
scroll to position [504, 0]
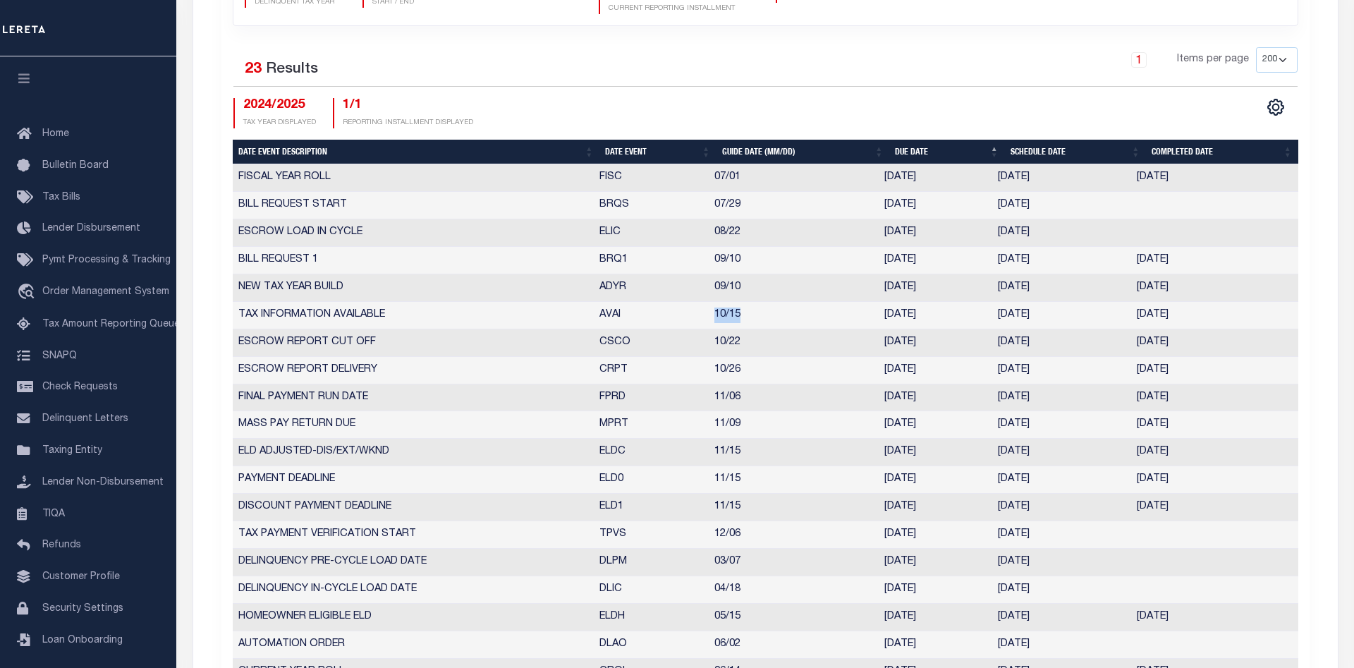
drag, startPoint x: 743, startPoint y: 321, endPoint x: 705, endPoint y: 317, distance: 37.6
click at [703, 317] on tr "TAX INFORMATION AVAILABLE AVAI 10/15 [DATE] [DATE] [DATE] 5620201" at bounding box center [766, 316] width 1066 height 28
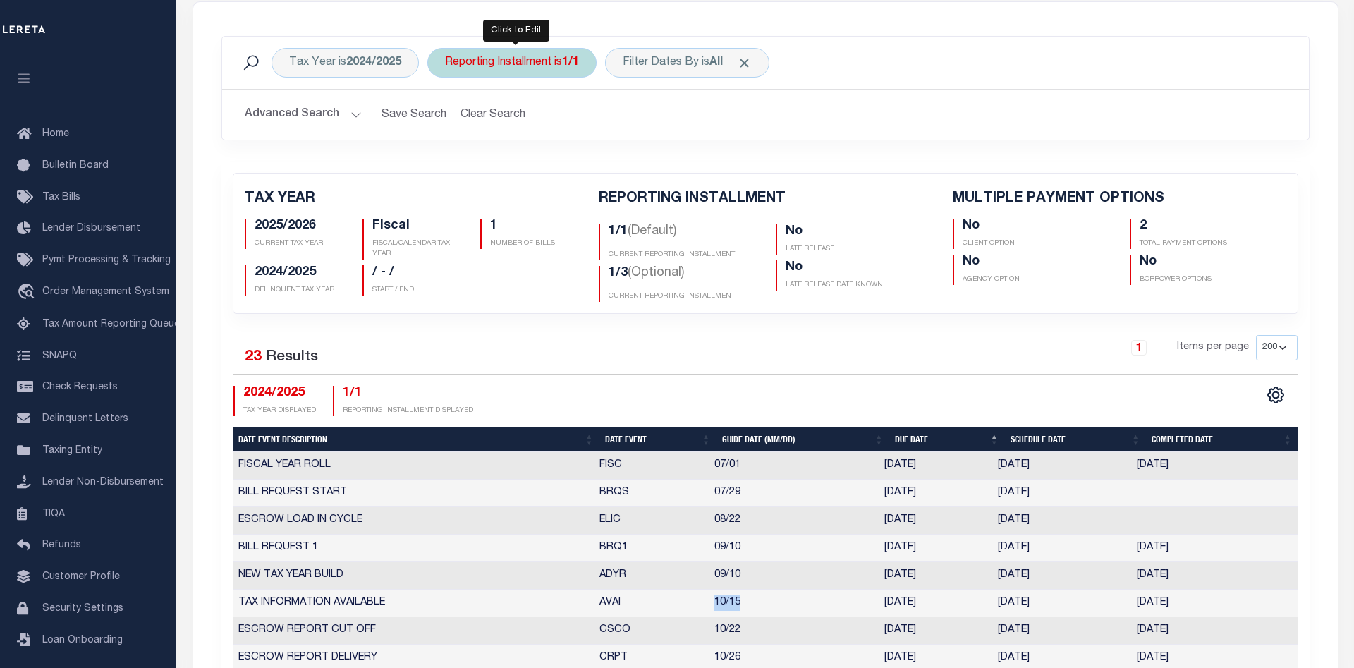
click at [528, 67] on div "Reporting Installment is 1/1" at bounding box center [512, 63] width 169 height 30
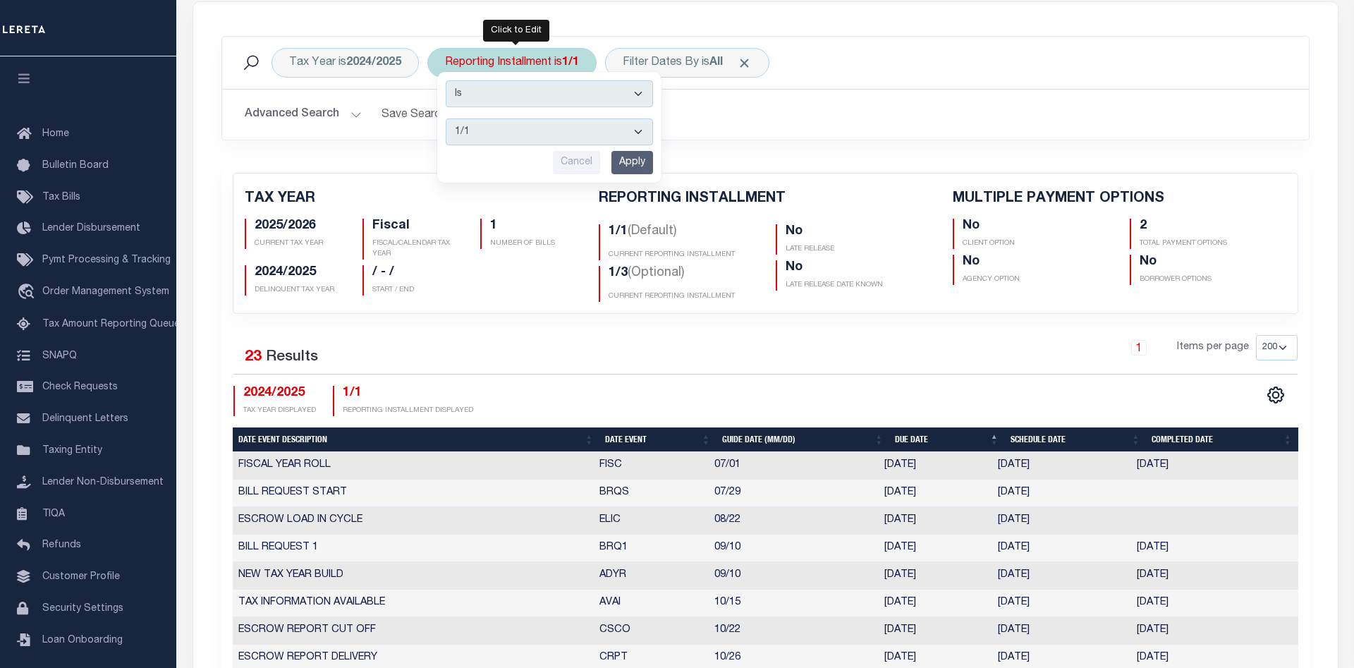
click at [446, 119] on select "1/1 1/3 2/3 3/3" at bounding box center [549, 132] width 207 height 27
select select "1/3"
click option "1/3" at bounding box center [0, 0] width 0 height 0
click at [626, 169] on input "Apply" at bounding box center [633, 162] width 42 height 23
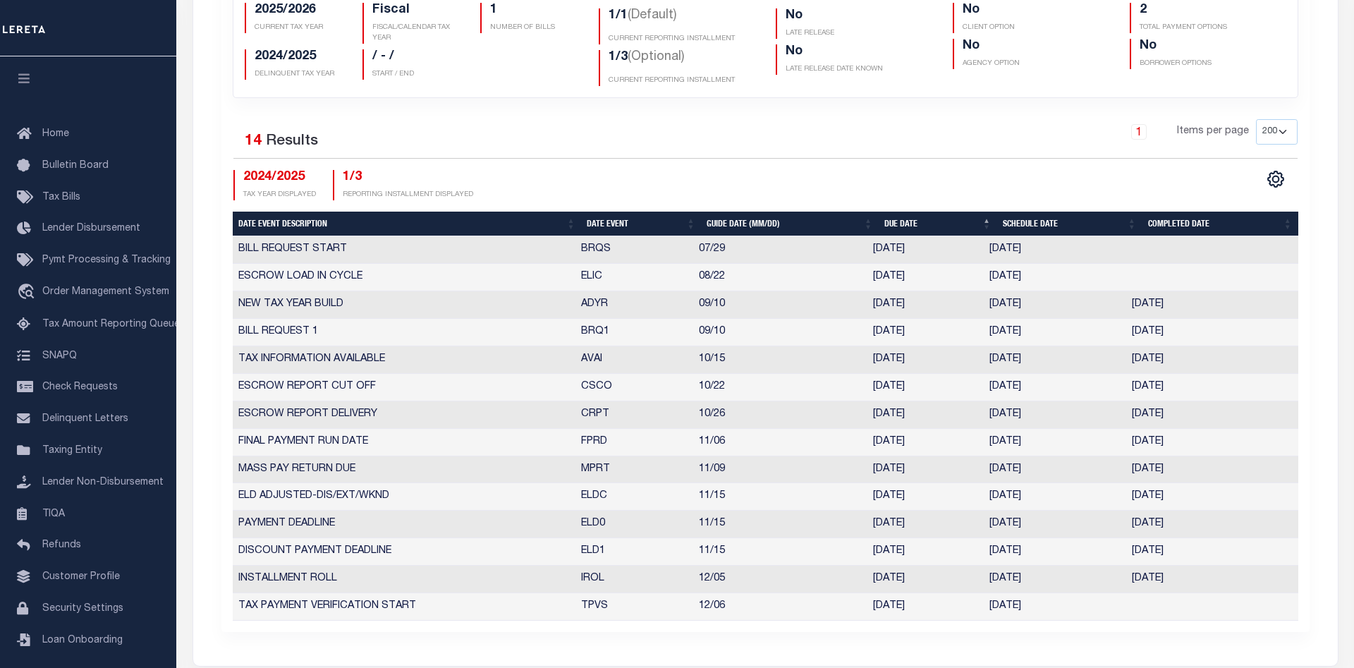
scroll to position [504, 0]
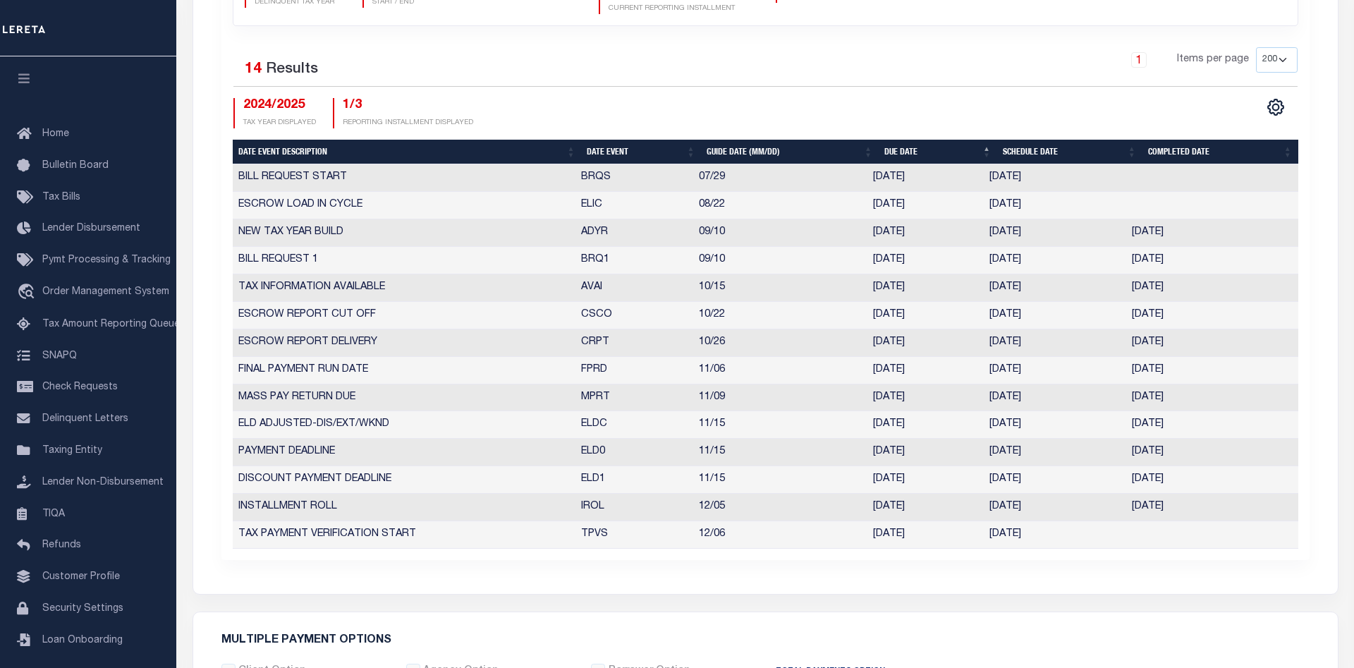
drag, startPoint x: 1196, startPoint y: 262, endPoint x: 1119, endPoint y: 266, distance: 77.7
click at [1119, 266] on tr "BILL REQUEST 1 BRQ1 09/10 [DATE] [DATE] [DATE] 10196005" at bounding box center [766, 261] width 1066 height 28
